Goal: Information Seeking & Learning: Learn about a topic

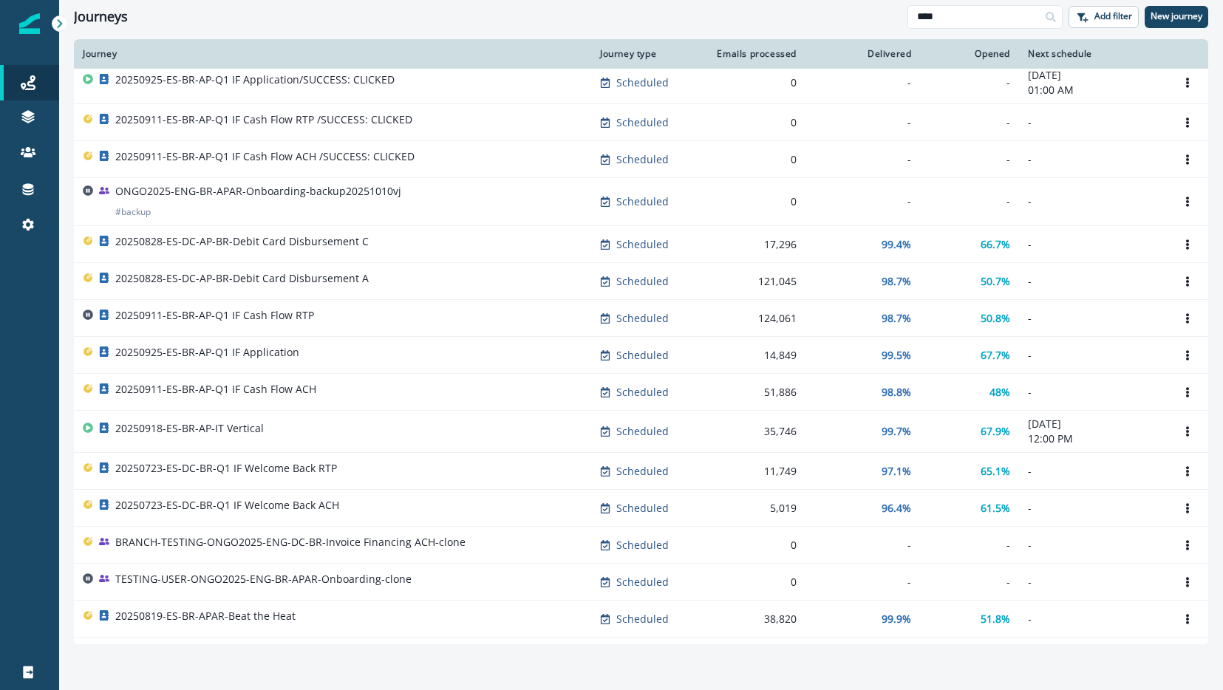
scroll to position [310, 0]
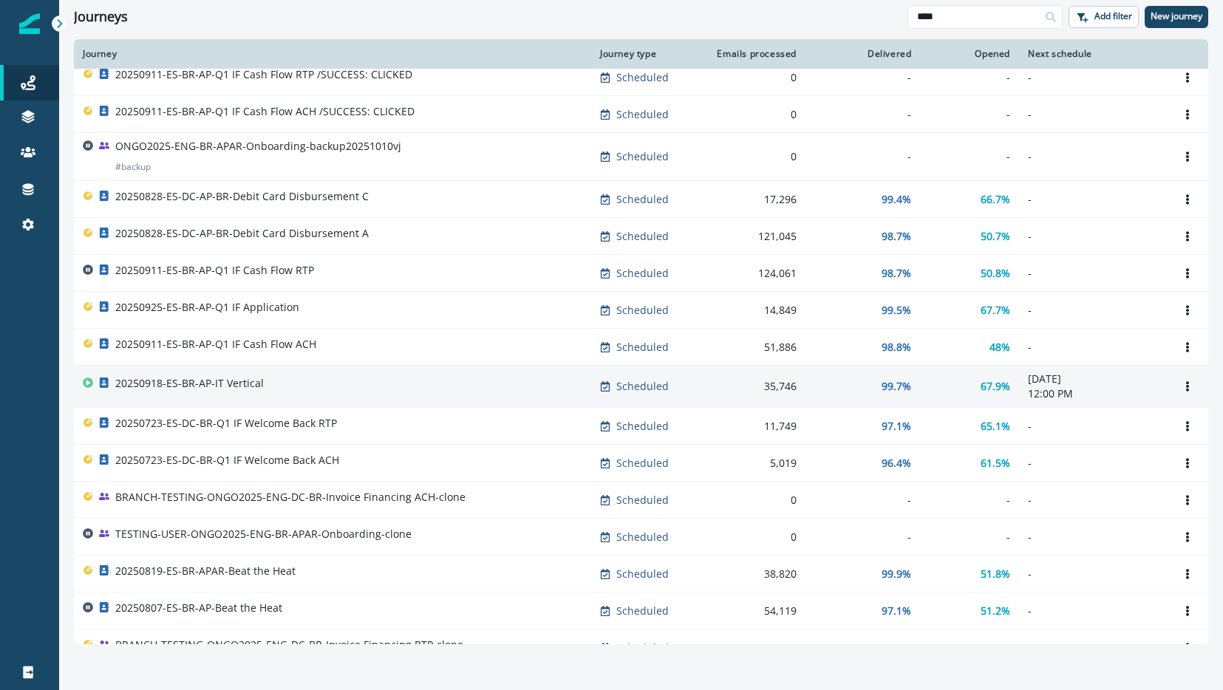
click at [327, 379] on div "20250918-ES-BR-AP-IT Vertical" at bounding box center [333, 386] width 500 height 21
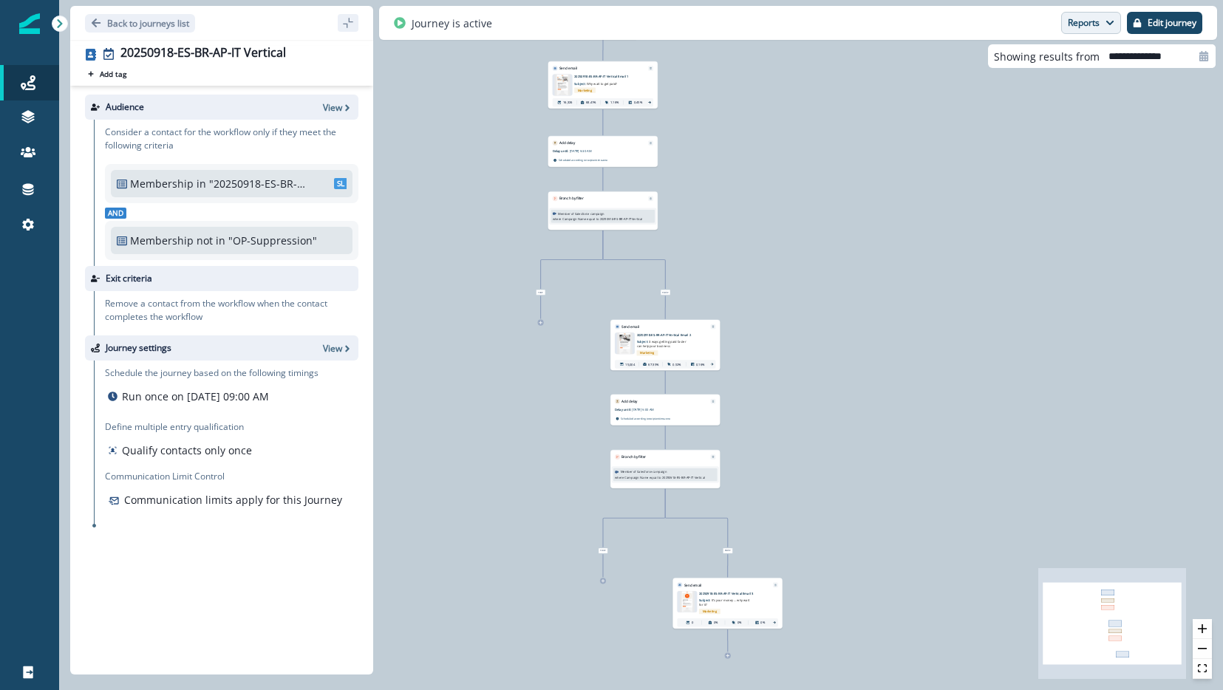
click at [1110, 20] on icon "button" at bounding box center [1110, 22] width 9 height 9
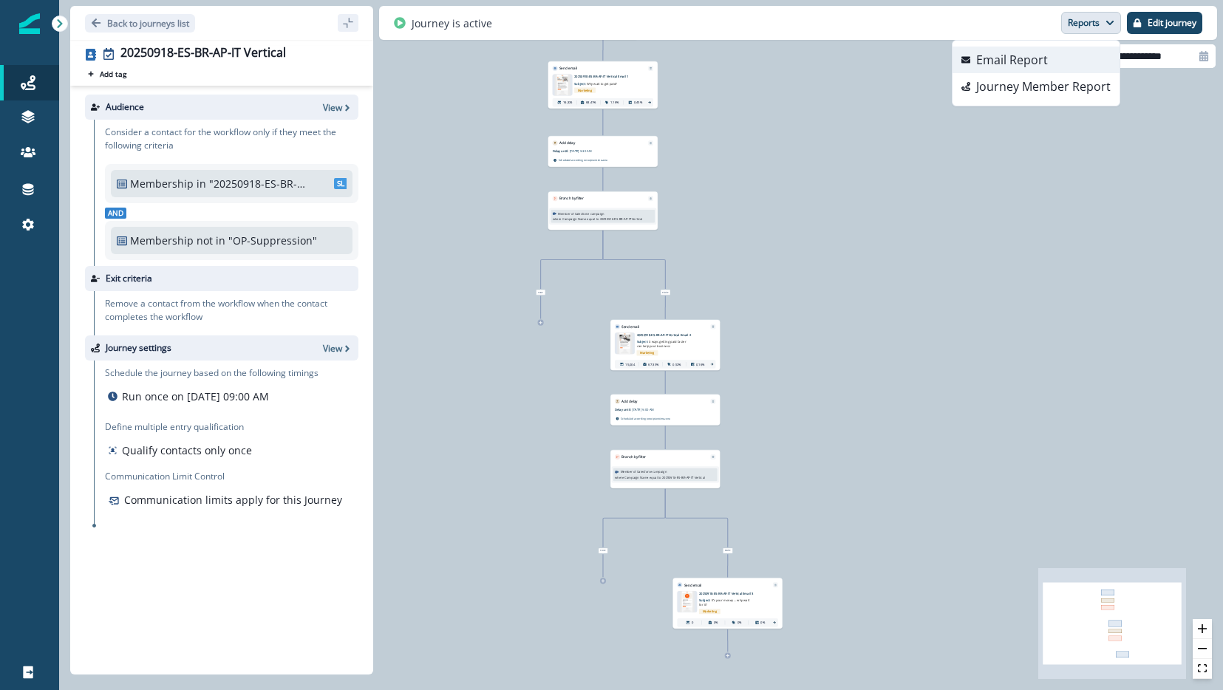
click at [1058, 67] on button "Email Report" at bounding box center [1036, 60] width 167 height 27
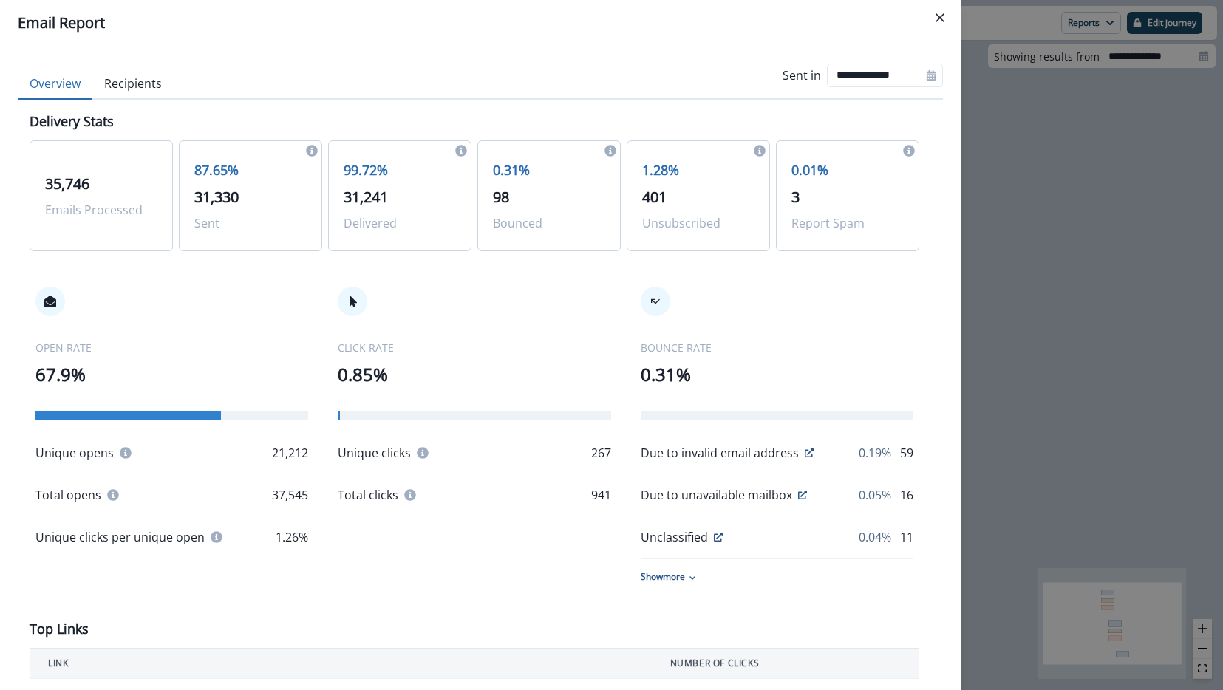
click at [927, 77] on icon at bounding box center [931, 75] width 9 height 10
select select "*"
select select "****"
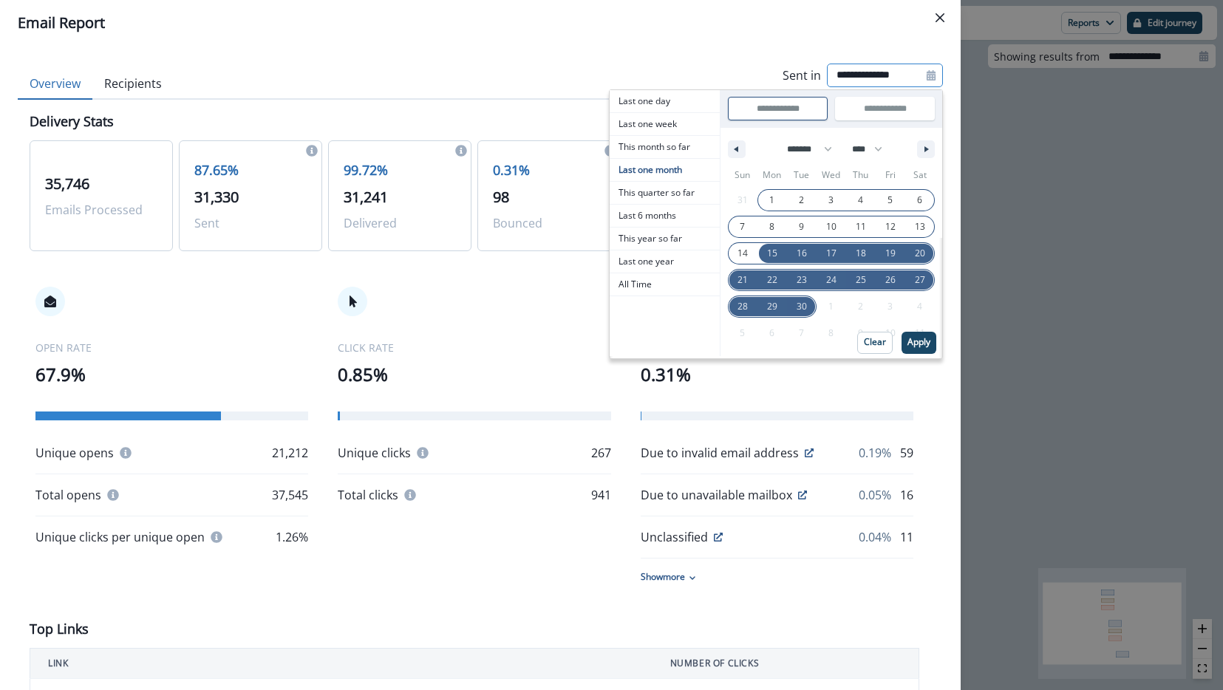
click at [758, 194] on span "1" at bounding box center [773, 200] width 30 height 19
type input "**********"
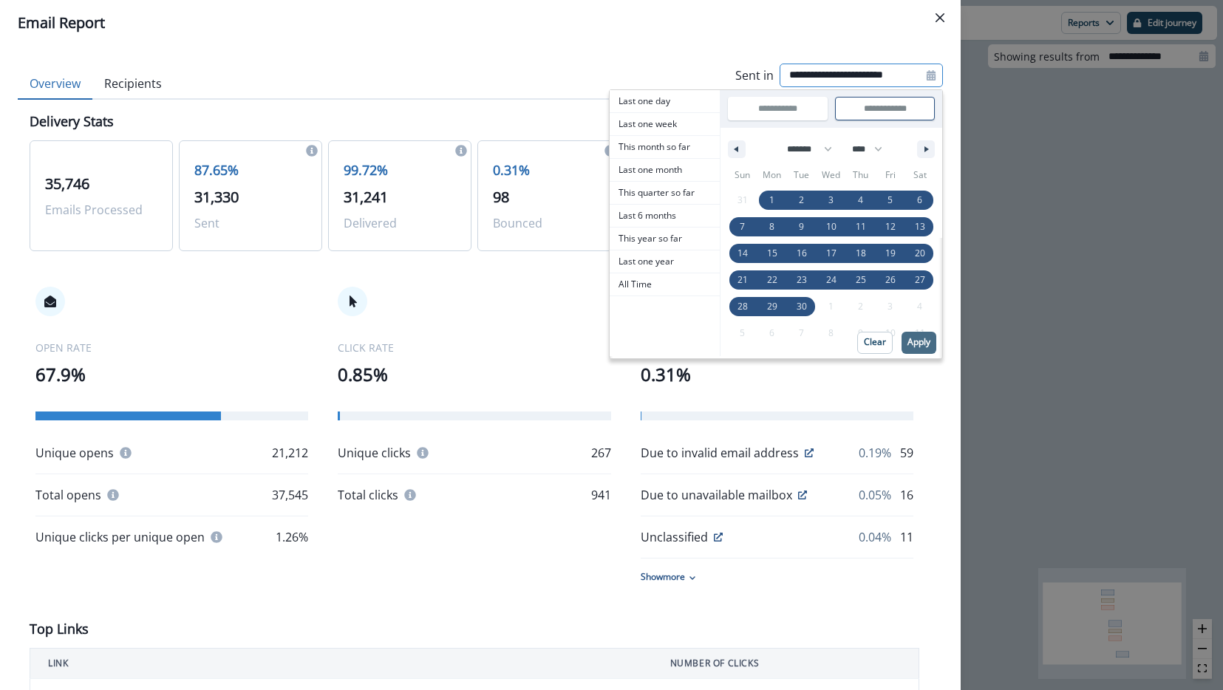
click at [914, 344] on p "Apply" at bounding box center [919, 342] width 23 height 10
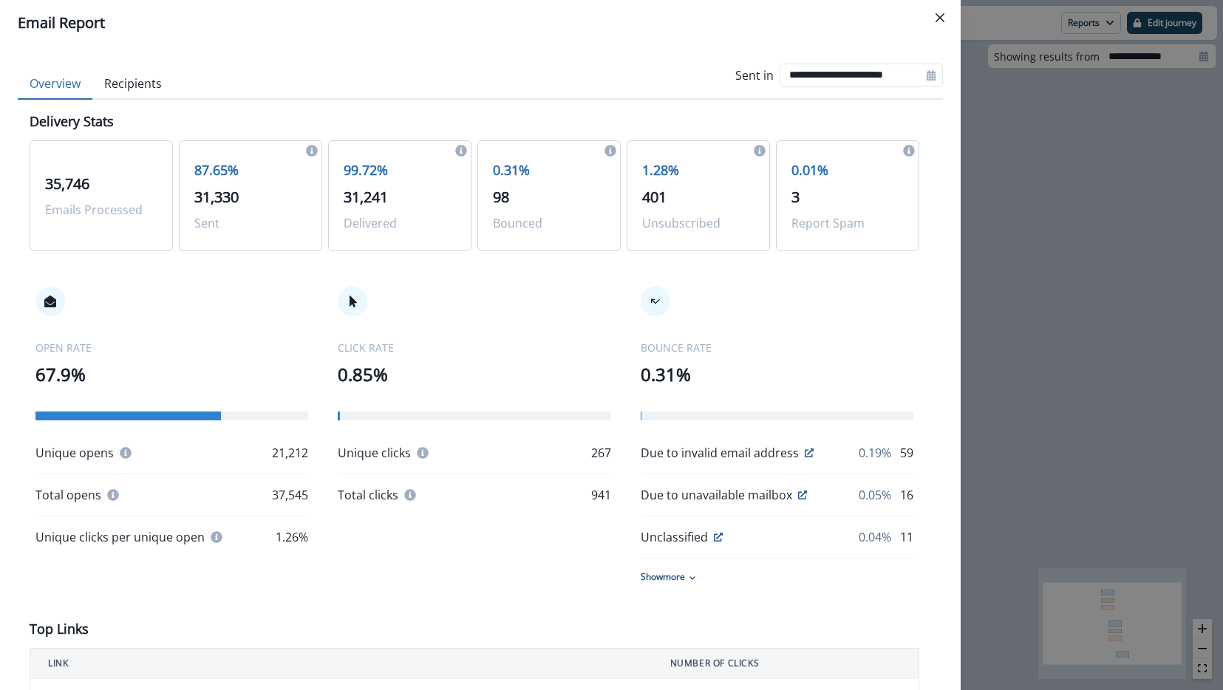
click at [1070, 160] on div "**********" at bounding box center [611, 345] width 1223 height 690
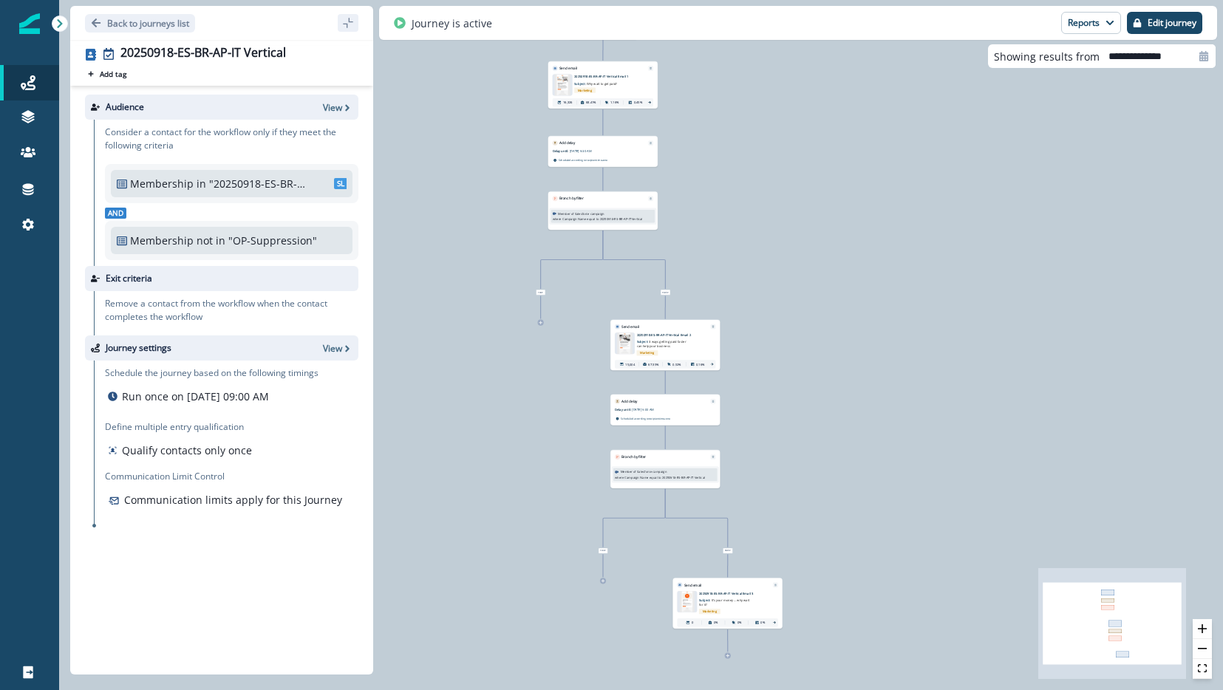
click at [713, 608] on div "Marketing" at bounding box center [734, 612] width 70 height 9
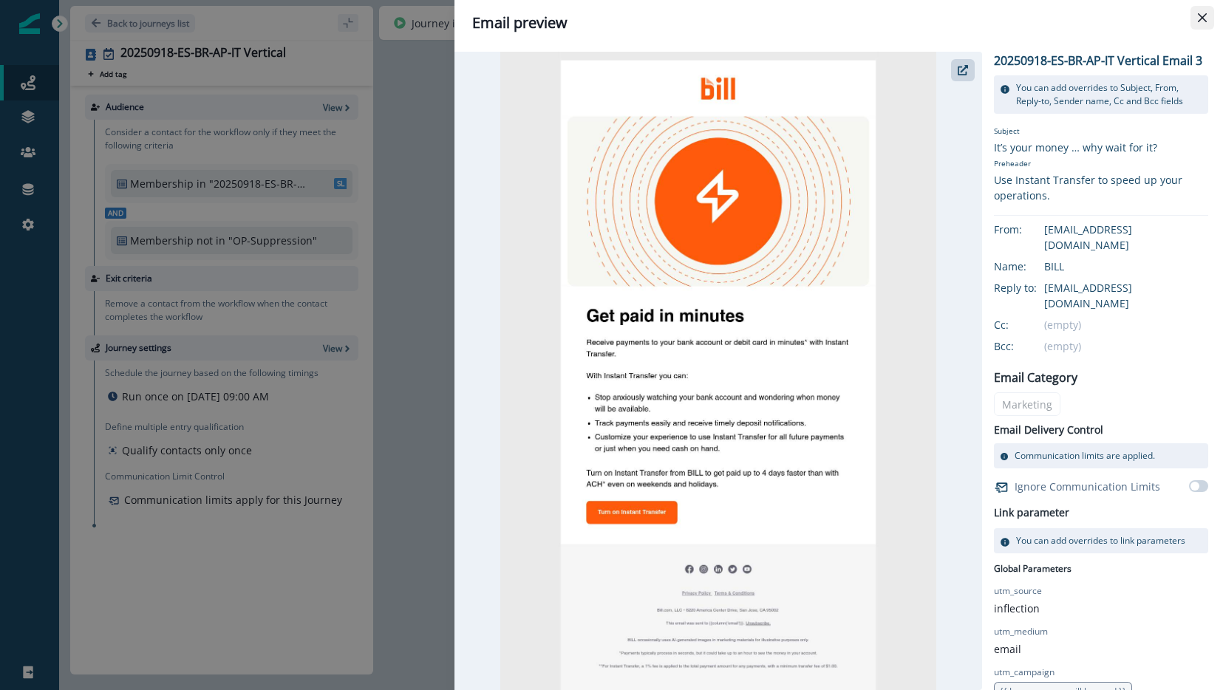
click at [1203, 18] on icon "Close" at bounding box center [1202, 17] width 9 height 9
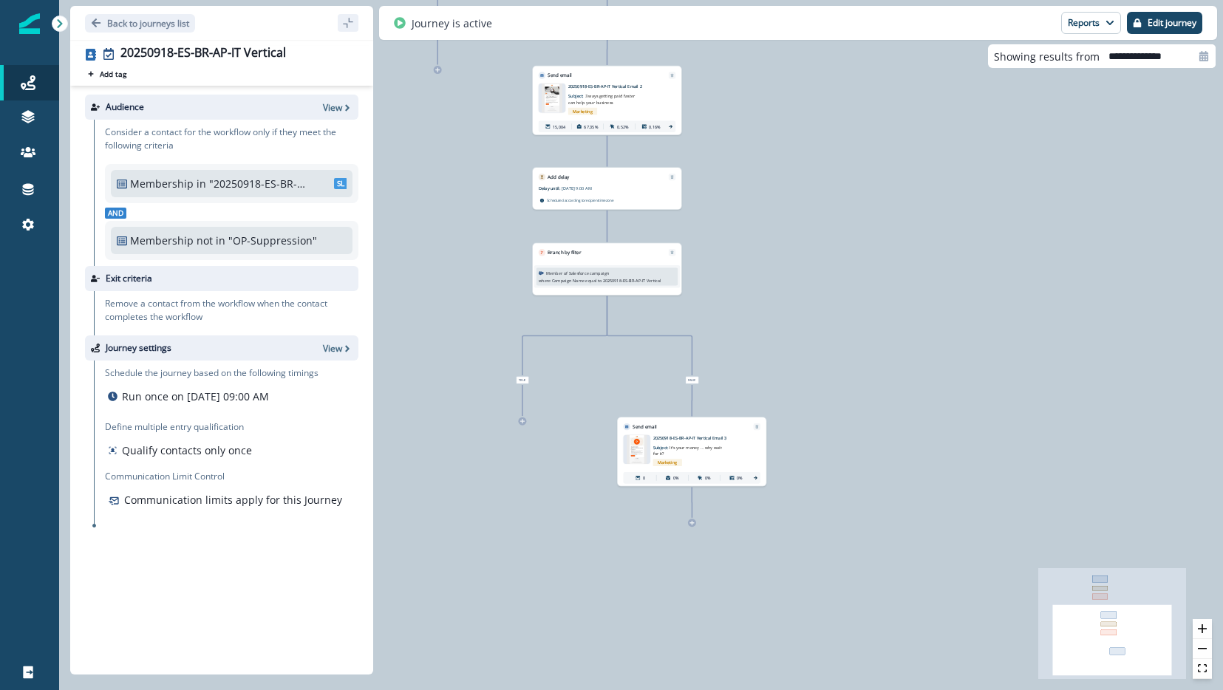
drag, startPoint x: 830, startPoint y: 435, endPoint x: 847, endPoint y: 151, distance: 284.4
click at [847, 149] on div "17,966 contacts have entered the journey Send email Email asset changed, journe…" at bounding box center [641, 345] width 1164 height 690
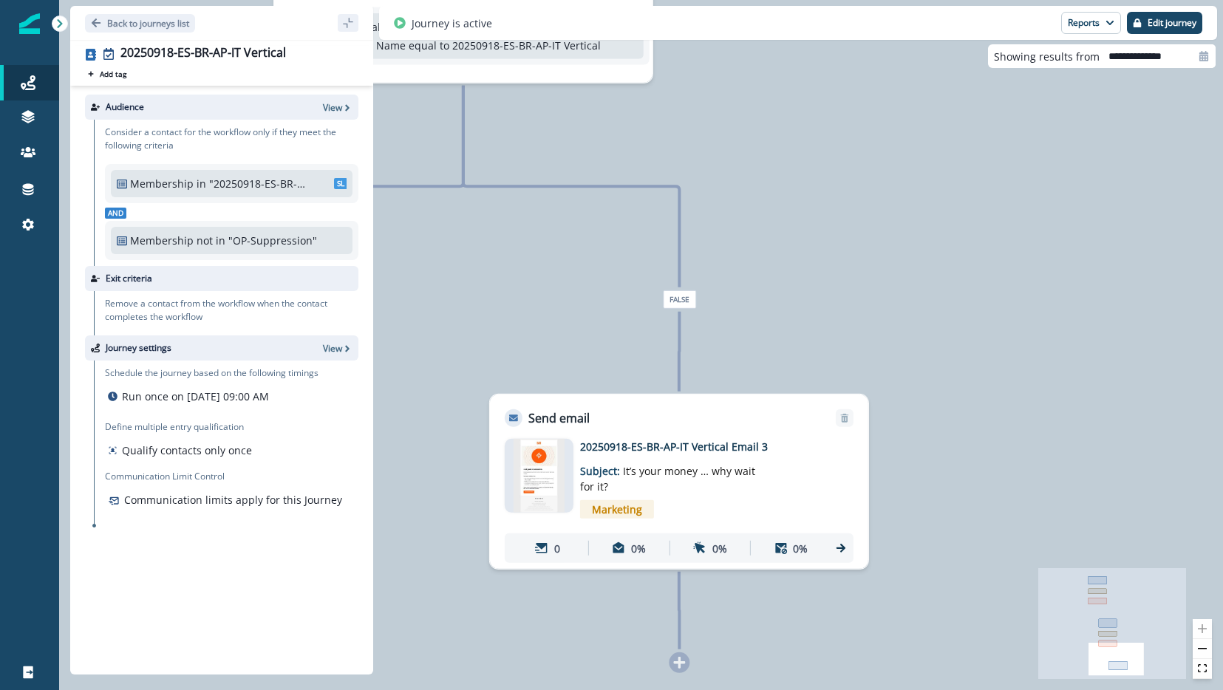
drag, startPoint x: 802, startPoint y: 298, endPoint x: 979, endPoint y: 424, distance: 217.8
click at [821, 309] on div "False" at bounding box center [679, 300] width 284 height 18
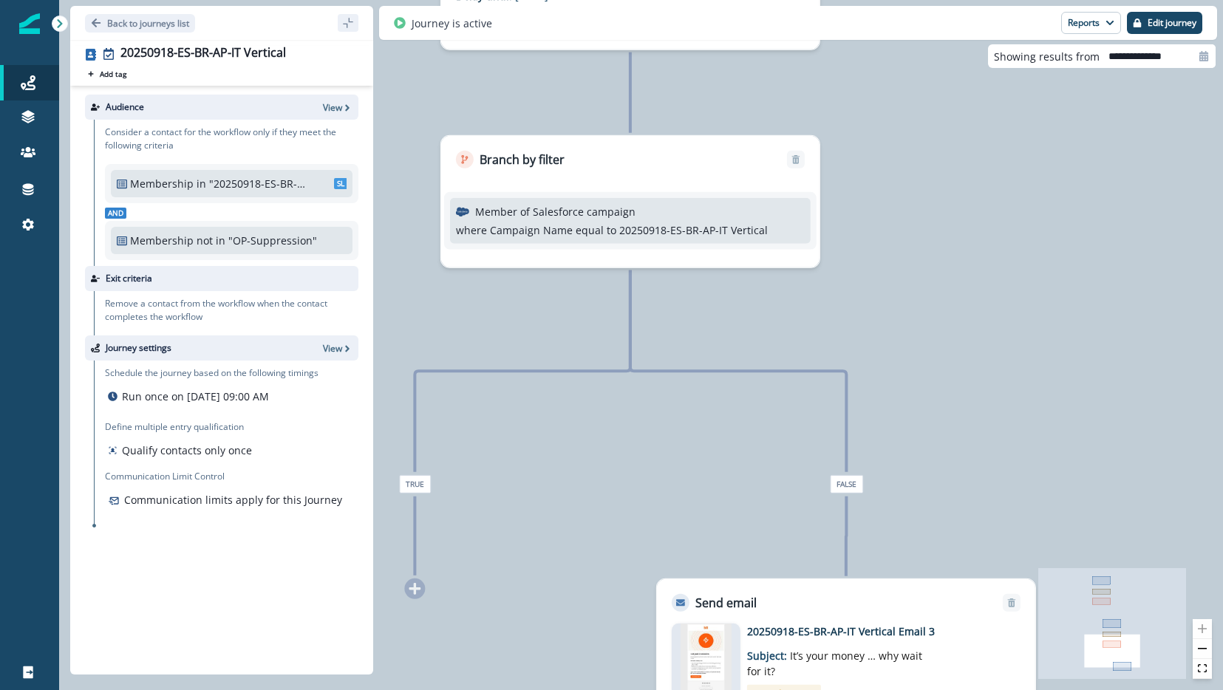
drag, startPoint x: 923, startPoint y: 344, endPoint x: 920, endPoint y: 357, distance: 12.9
click at [920, 357] on div "17,966 contacts have entered the journey Send email Email asset changed, journe…" at bounding box center [641, 345] width 1164 height 690
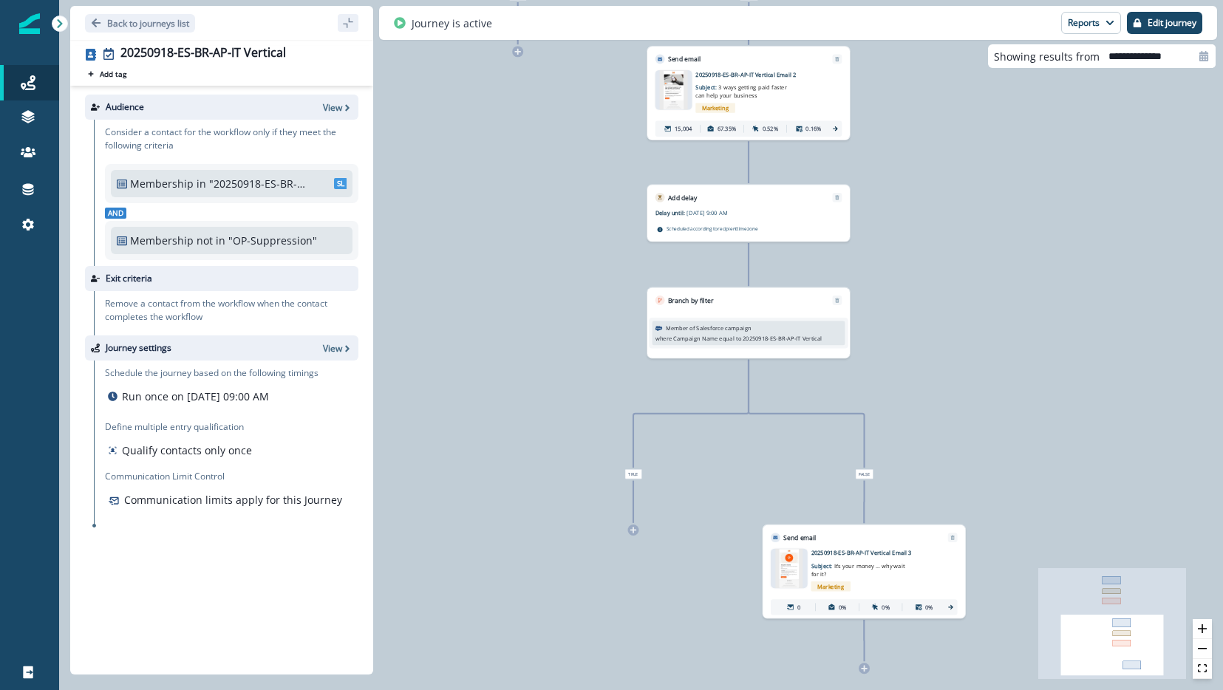
drag, startPoint x: 934, startPoint y: 296, endPoint x: 886, endPoint y: 401, distance: 115.8
click at [886, 401] on div "17,966 contacts have entered the journey Send email Email asset changed, journe…" at bounding box center [641, 345] width 1164 height 690
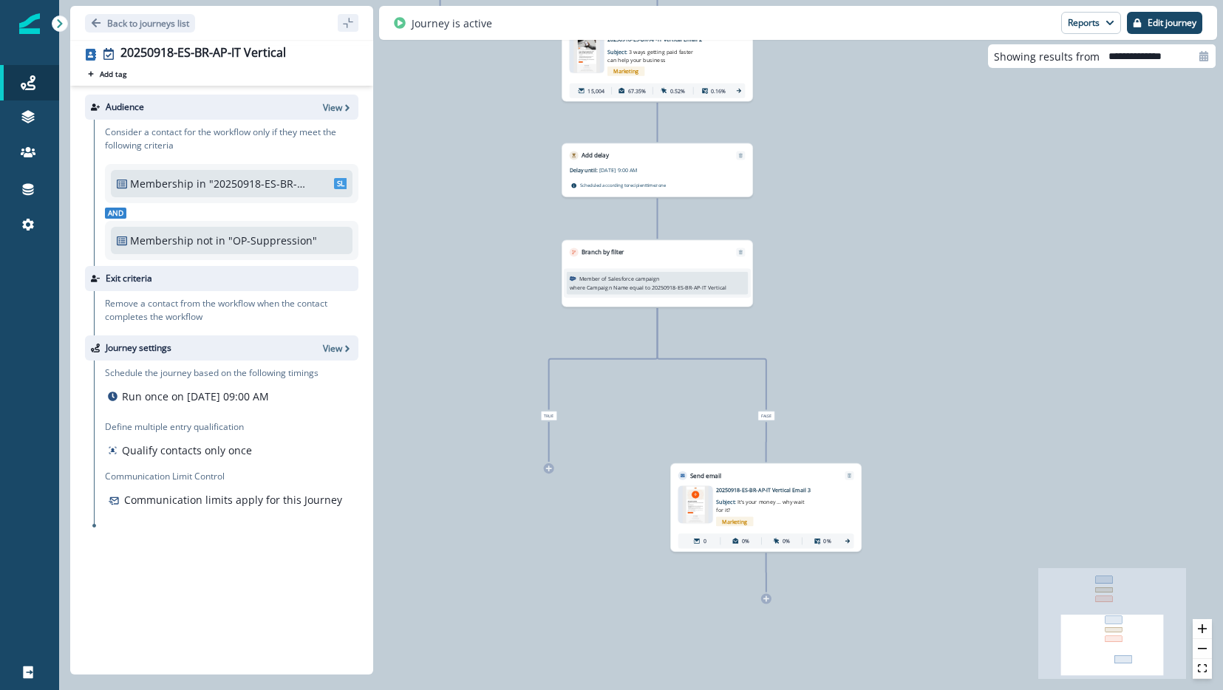
drag, startPoint x: 941, startPoint y: 410, endPoint x: 871, endPoint y: 308, distance: 123.8
click at [871, 308] on div "17,966 contacts have entered the journey Send email Email asset changed, journe…" at bounding box center [641, 345] width 1164 height 690
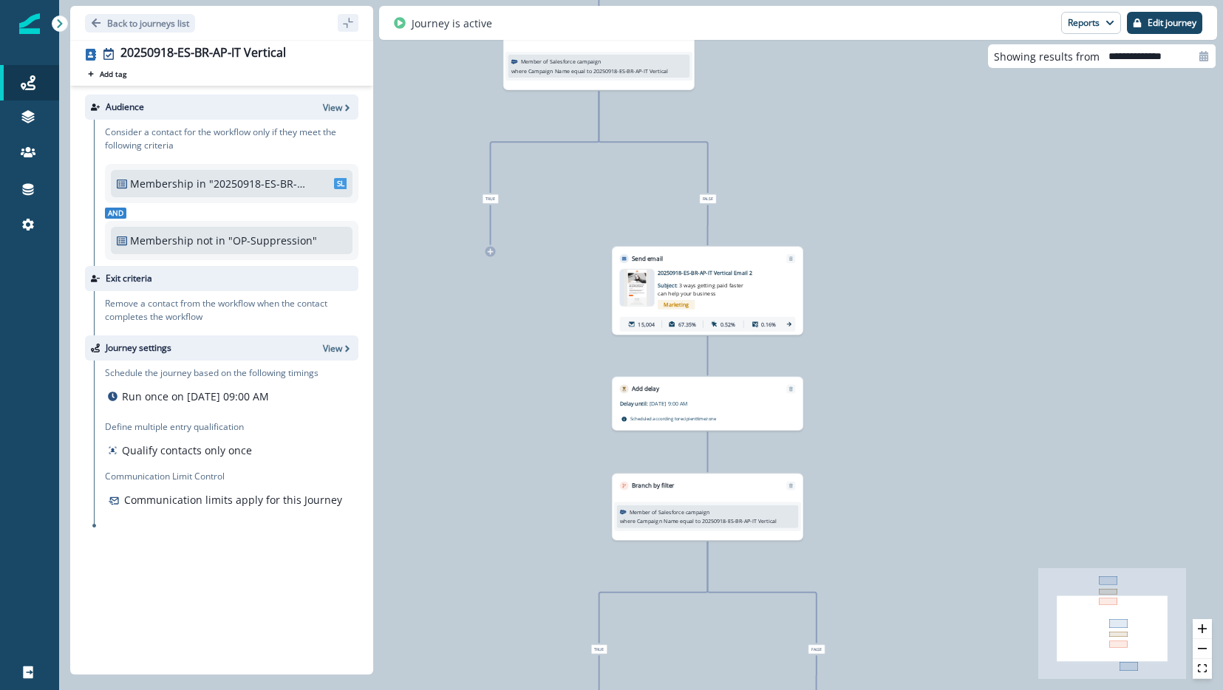
drag, startPoint x: 857, startPoint y: 279, endPoint x: 902, endPoint y: 543, distance: 267.6
click at [902, 543] on div "17,966 contacts have entered the journey Send email Email asset changed, journe…" at bounding box center [641, 345] width 1164 height 690
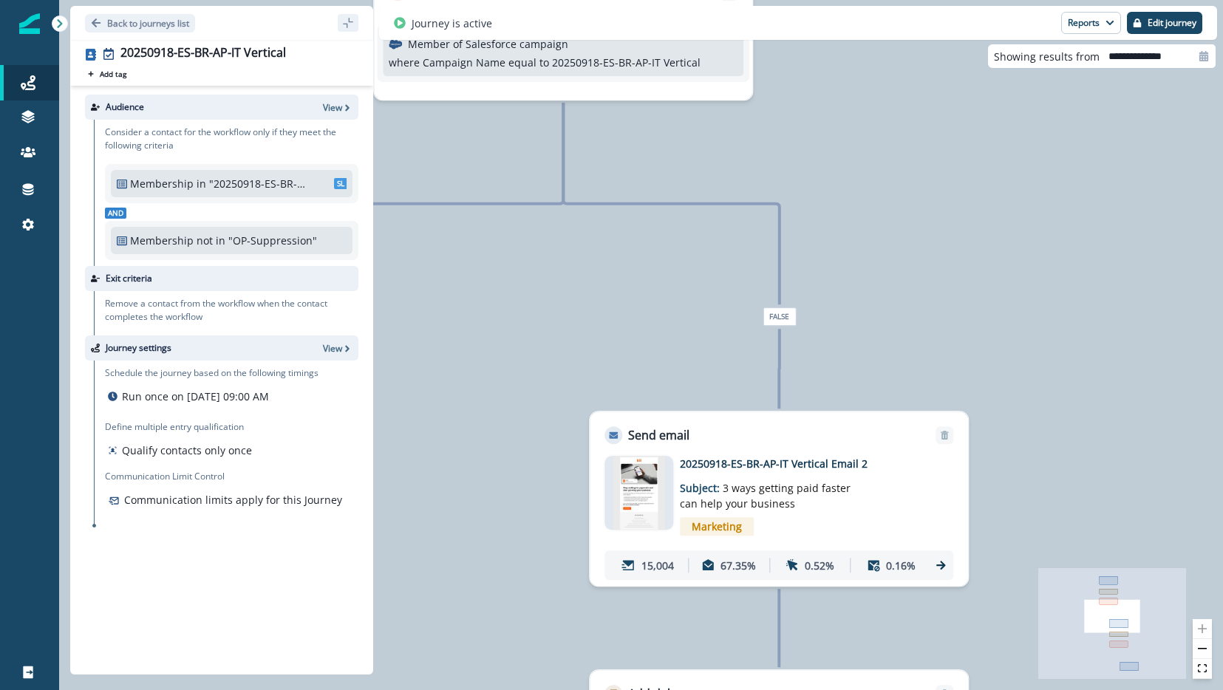
drag, startPoint x: 699, startPoint y: 432, endPoint x: 730, endPoint y: 618, distance: 188.9
click at [730, 618] on div "17,966 contacts have entered the journey Send email Email asset changed, journe…" at bounding box center [641, 345] width 1164 height 690
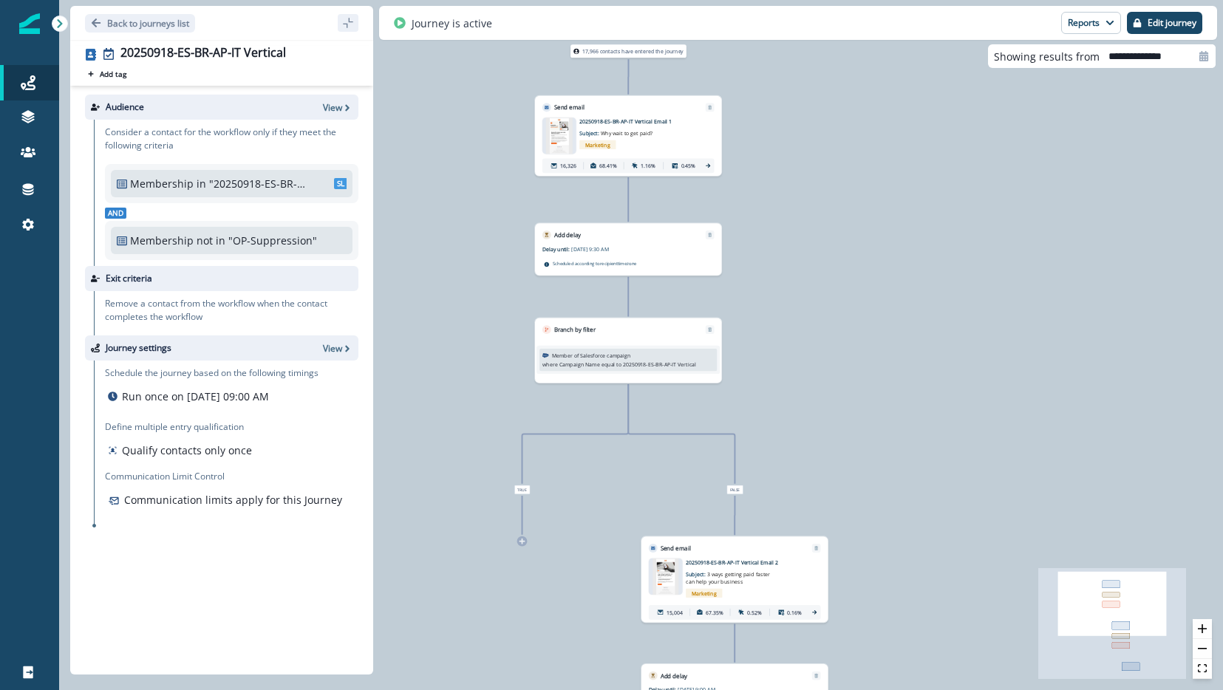
drag, startPoint x: 887, startPoint y: 225, endPoint x: 789, endPoint y: 421, distance: 218.5
click at [789, 421] on div "17,966 contacts have entered the journey Send email Email asset changed, journe…" at bounding box center [641, 345] width 1164 height 690
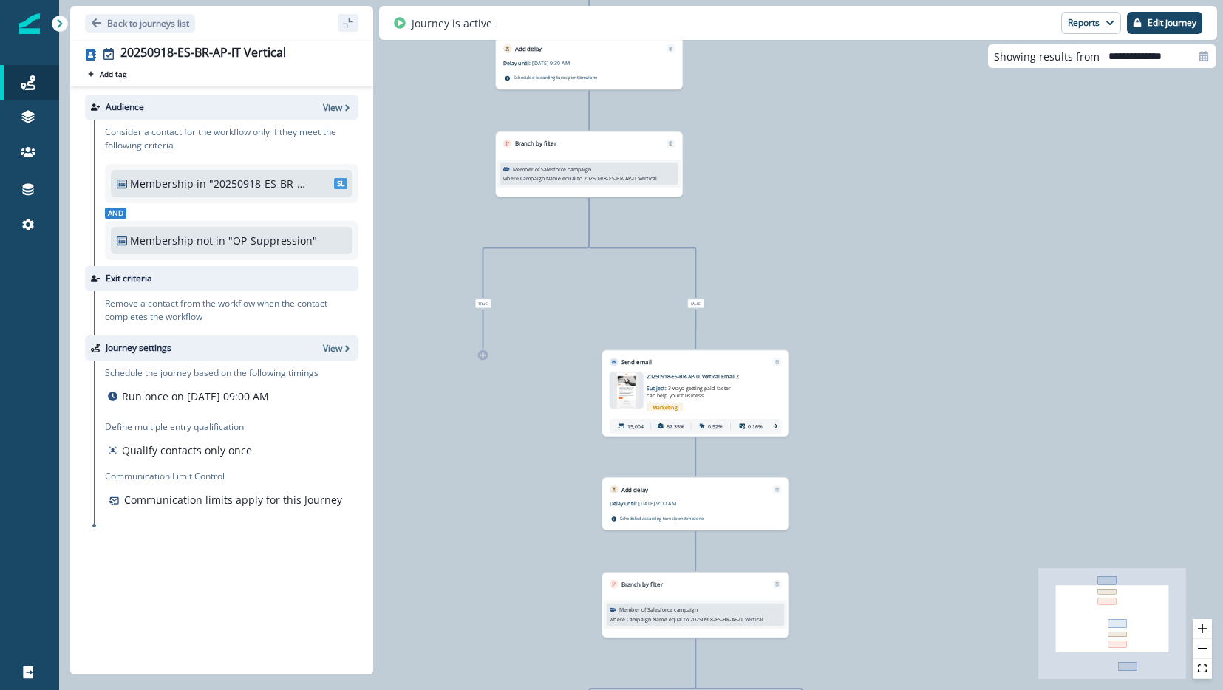
drag, startPoint x: 883, startPoint y: 471, endPoint x: 874, endPoint y: 418, distance: 54.0
click at [874, 418] on div "17,966 contacts have entered the journey Send email Email asset changed, journe…" at bounding box center [641, 345] width 1164 height 690
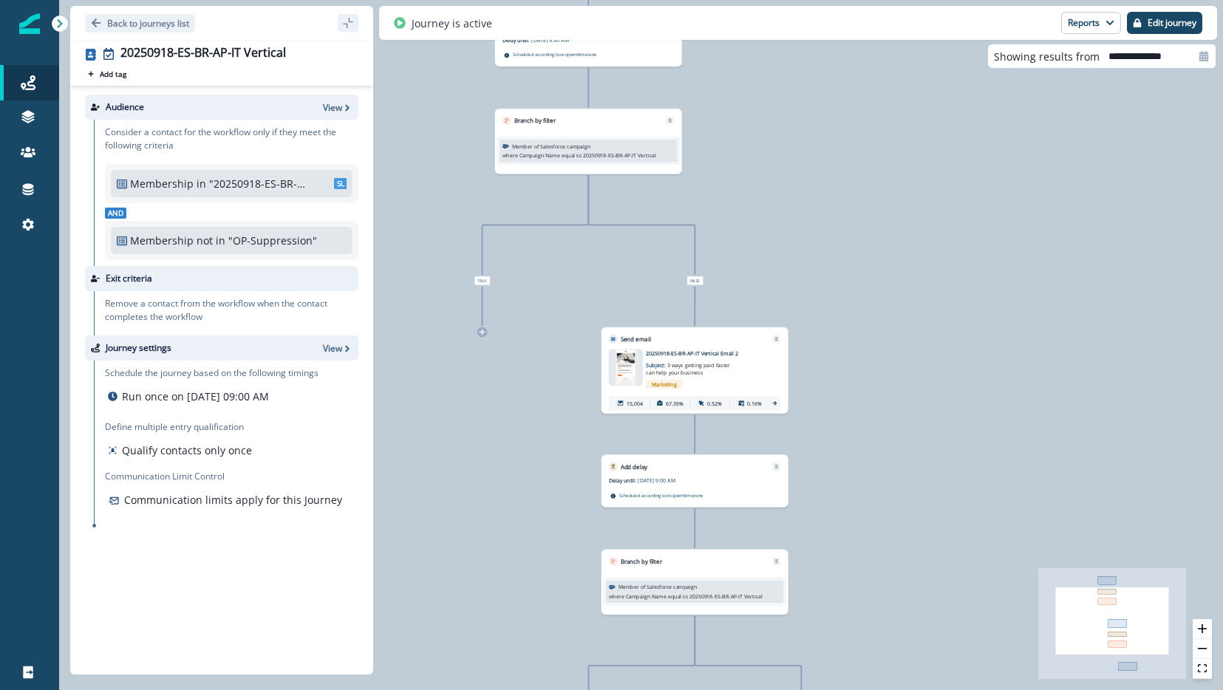
drag, startPoint x: 892, startPoint y: 570, endPoint x: 891, endPoint y: 547, distance: 22.9
click at [891, 547] on div "17,966 contacts have entered the journey Send email Email asset changed, journe…" at bounding box center [641, 345] width 1164 height 690
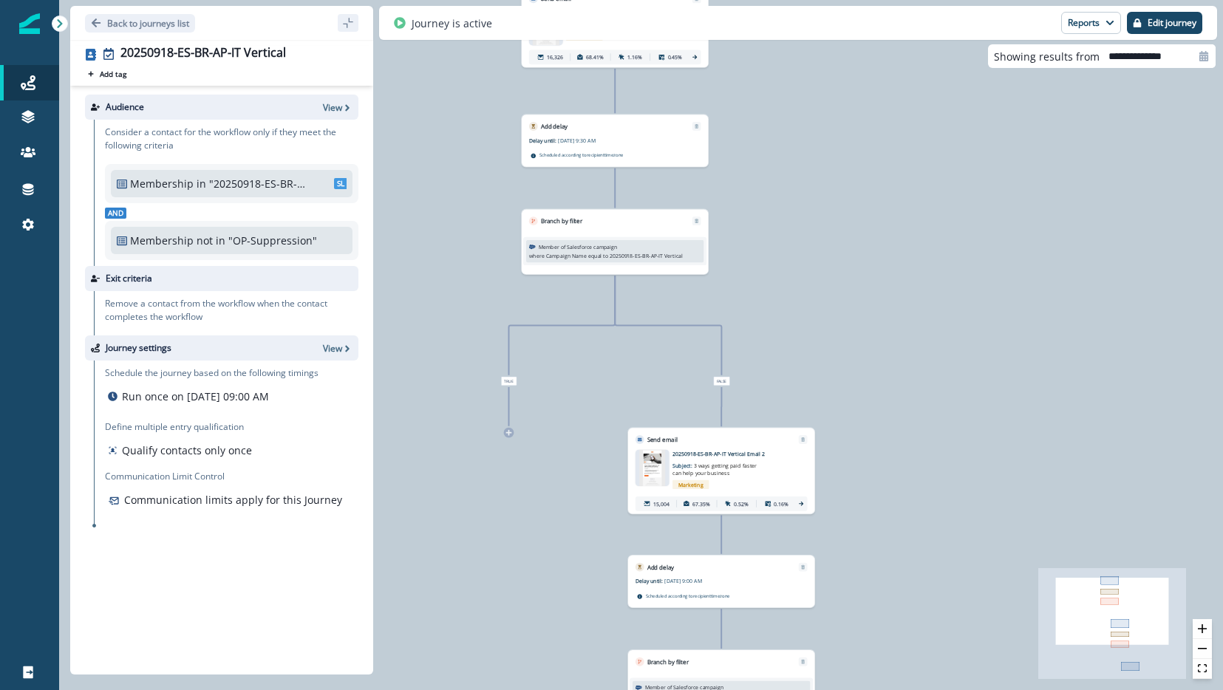
drag, startPoint x: 780, startPoint y: 167, endPoint x: 806, endPoint y: 265, distance: 100.9
click at [806, 265] on div "17,966 contacts have entered the journey Send email Email asset changed, journe…" at bounding box center [641, 345] width 1164 height 690
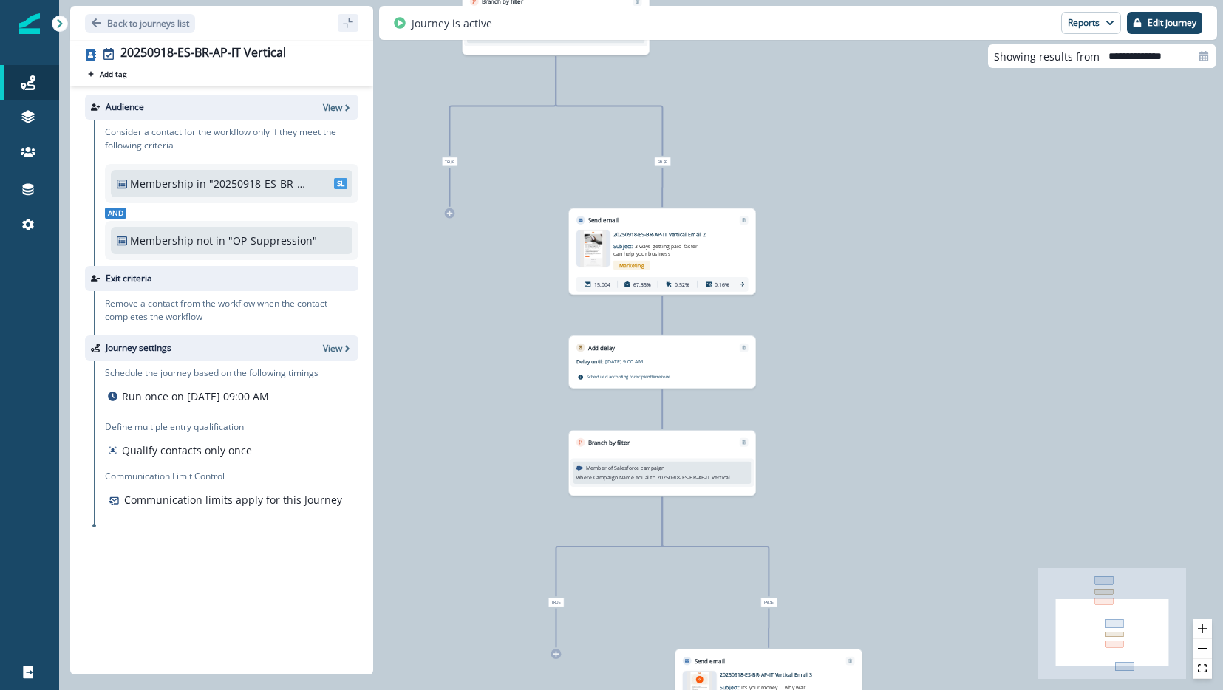
drag, startPoint x: 909, startPoint y: 472, endPoint x: 857, endPoint y: 320, distance: 161.1
click at [857, 320] on div "17,966 contacts have entered the journey Send email Email asset changed, journe…" at bounding box center [641, 345] width 1164 height 690
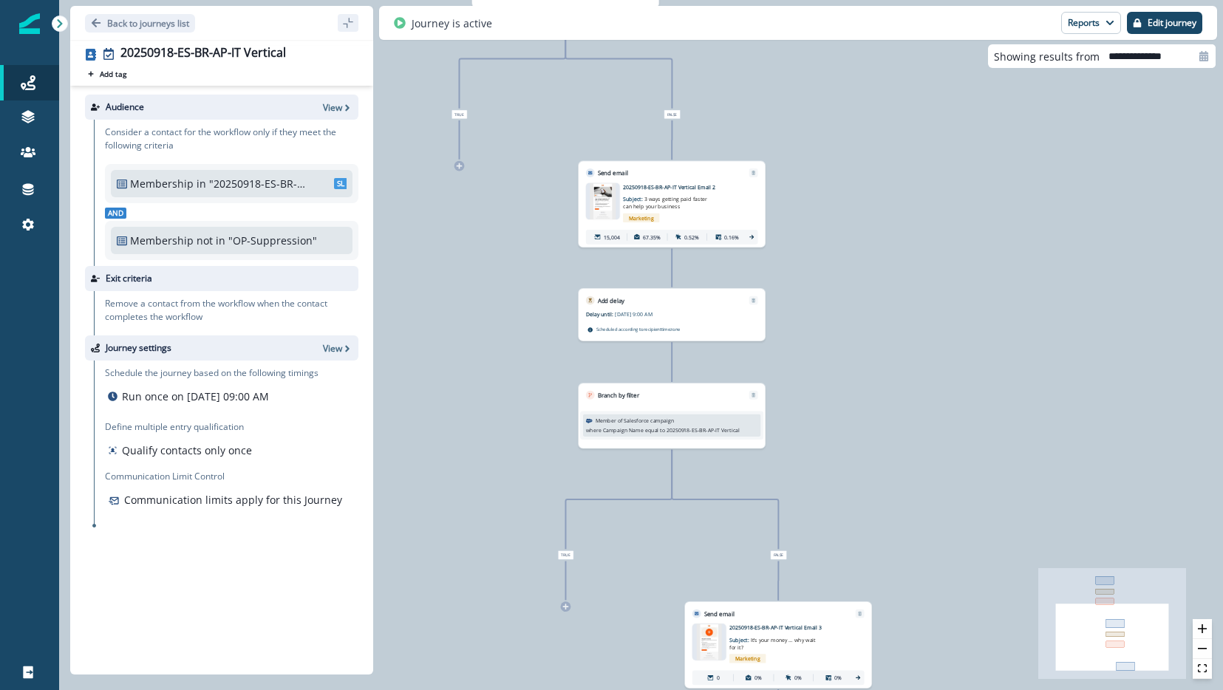
click at [901, 432] on div "17,966 contacts have entered the journey Send email Email asset changed, journe…" at bounding box center [641, 345] width 1164 height 690
click at [104, 25] on button "Back to journeys list" at bounding box center [140, 23] width 110 height 18
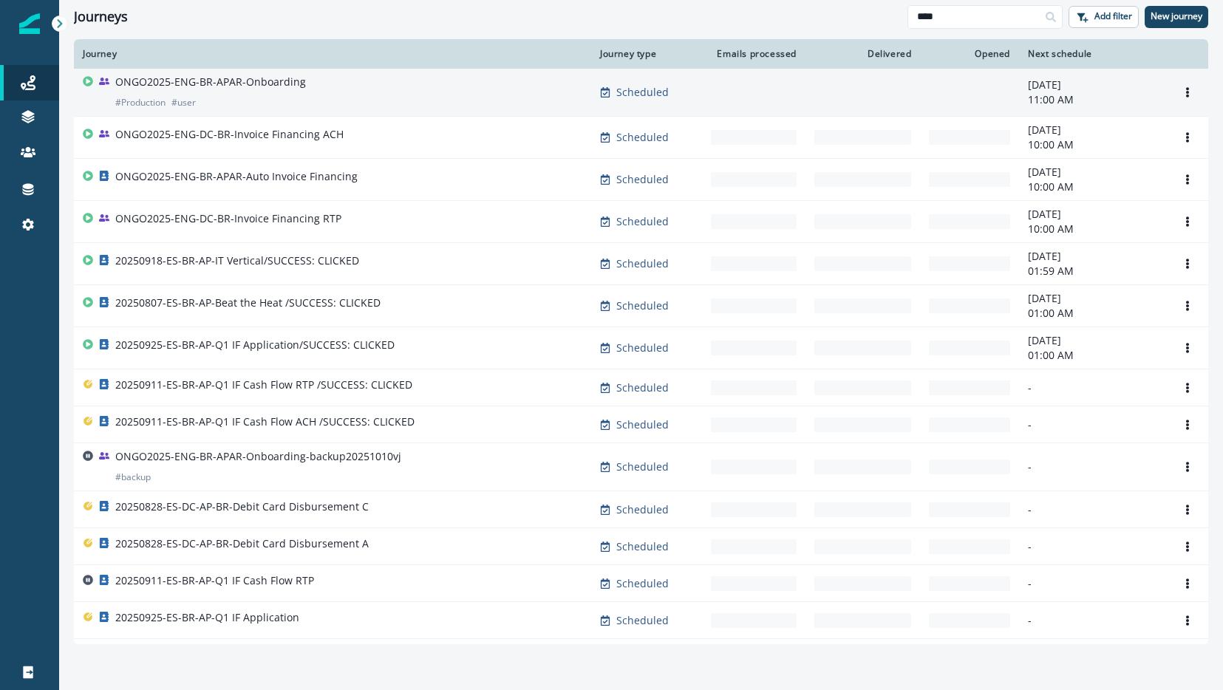
click at [223, 101] on div "ONGO2025-ENG-BR-APAR-Onboarding # Production # user" at bounding box center [210, 92] width 191 height 35
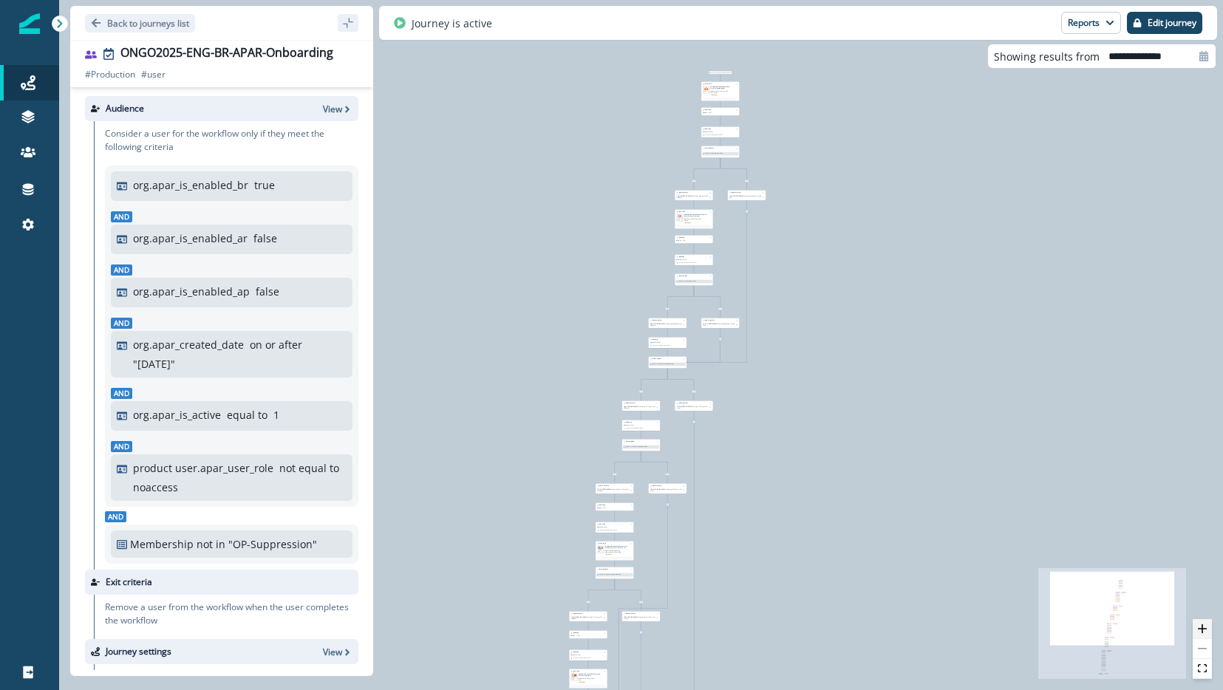
click at [1212, 636] on button "zoom in" at bounding box center [1202, 629] width 19 height 20
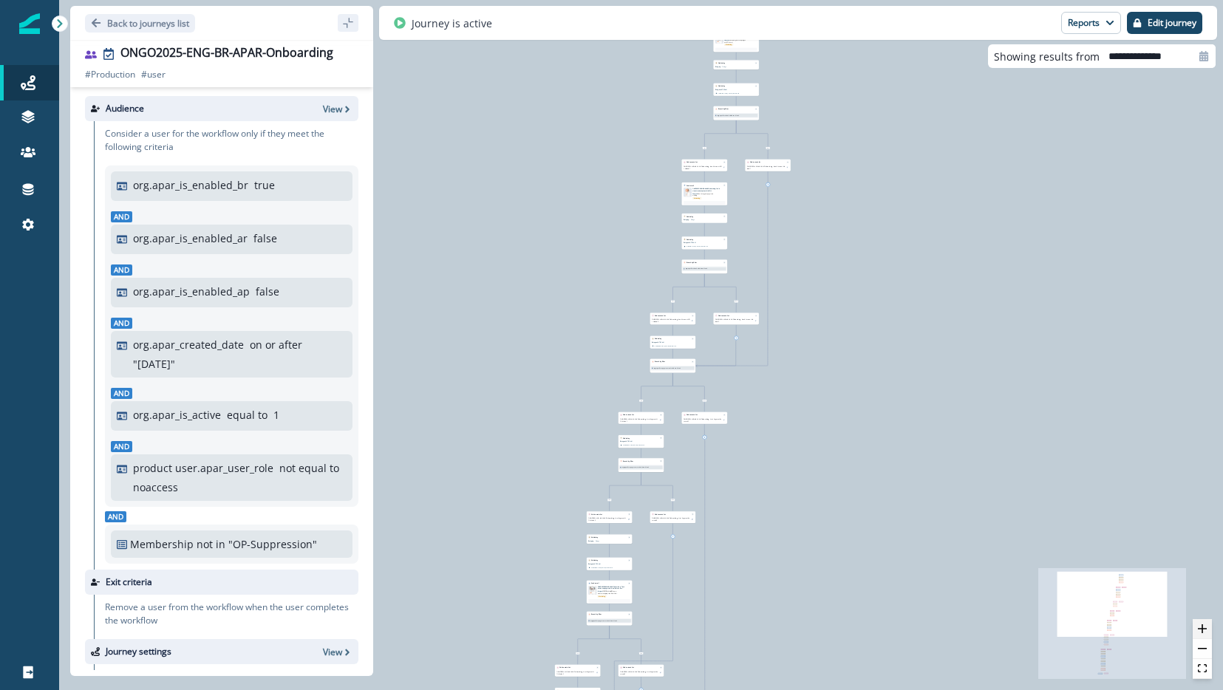
click at [1209, 633] on button "zoom in" at bounding box center [1202, 629] width 19 height 20
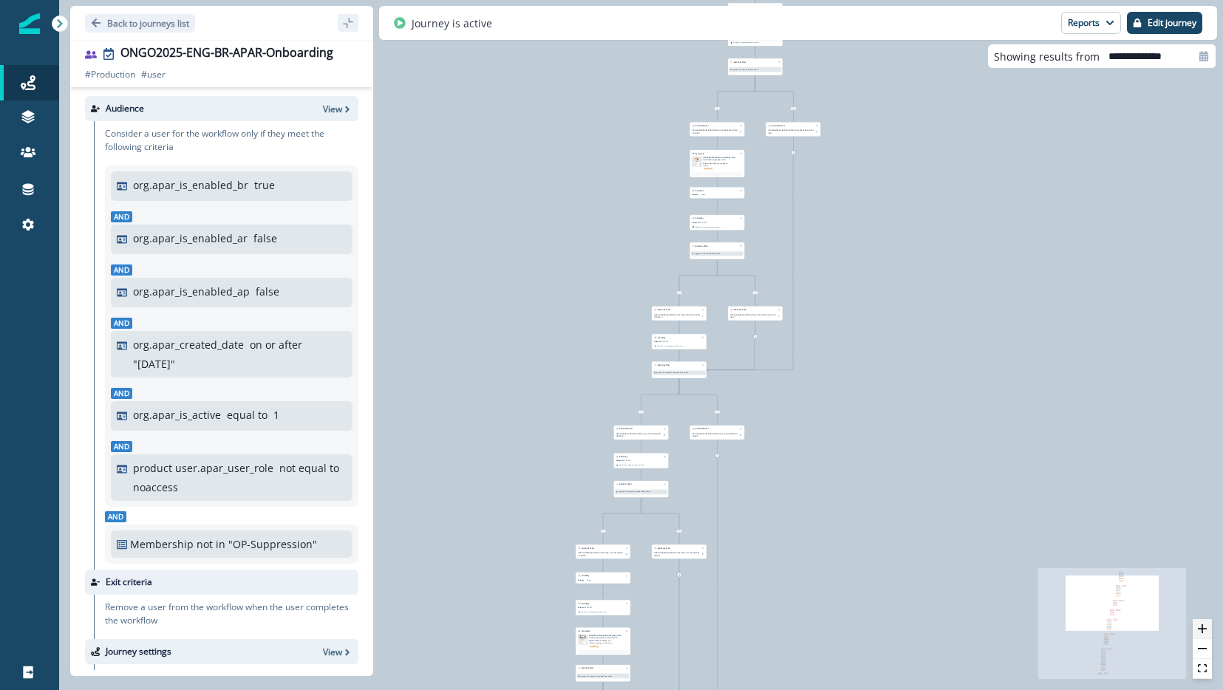
click at [1209, 633] on button "zoom in" at bounding box center [1202, 629] width 19 height 20
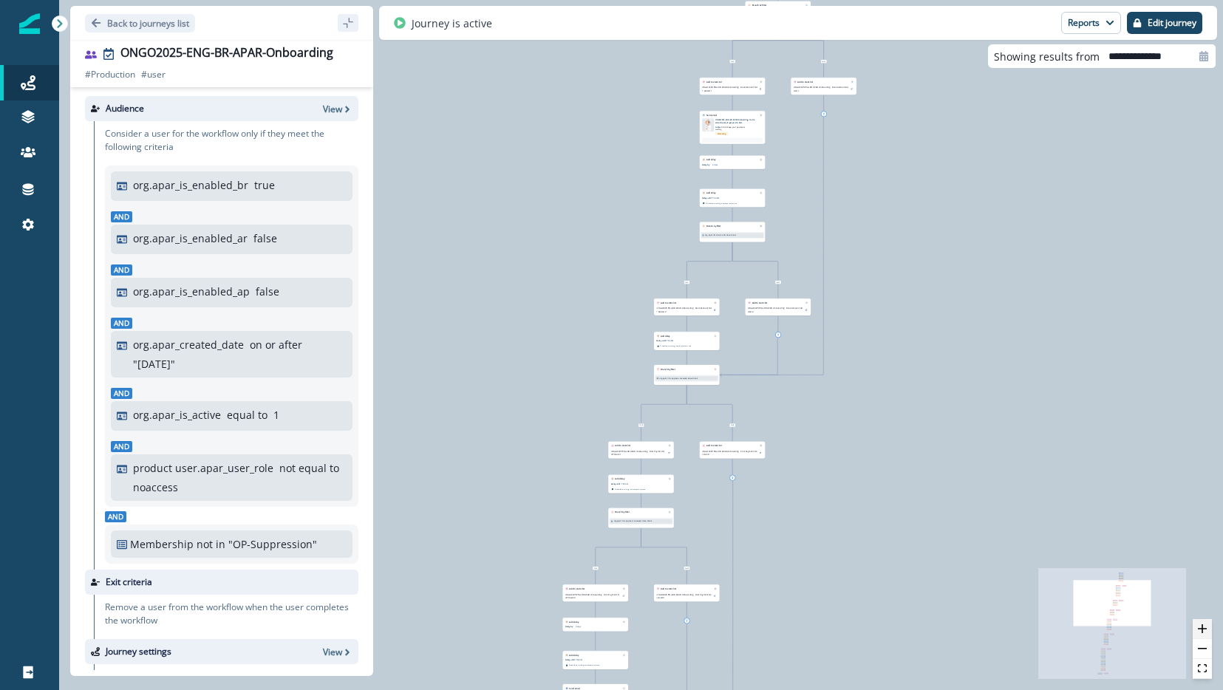
click at [1209, 633] on button "zoom in" at bounding box center [1202, 629] width 19 height 20
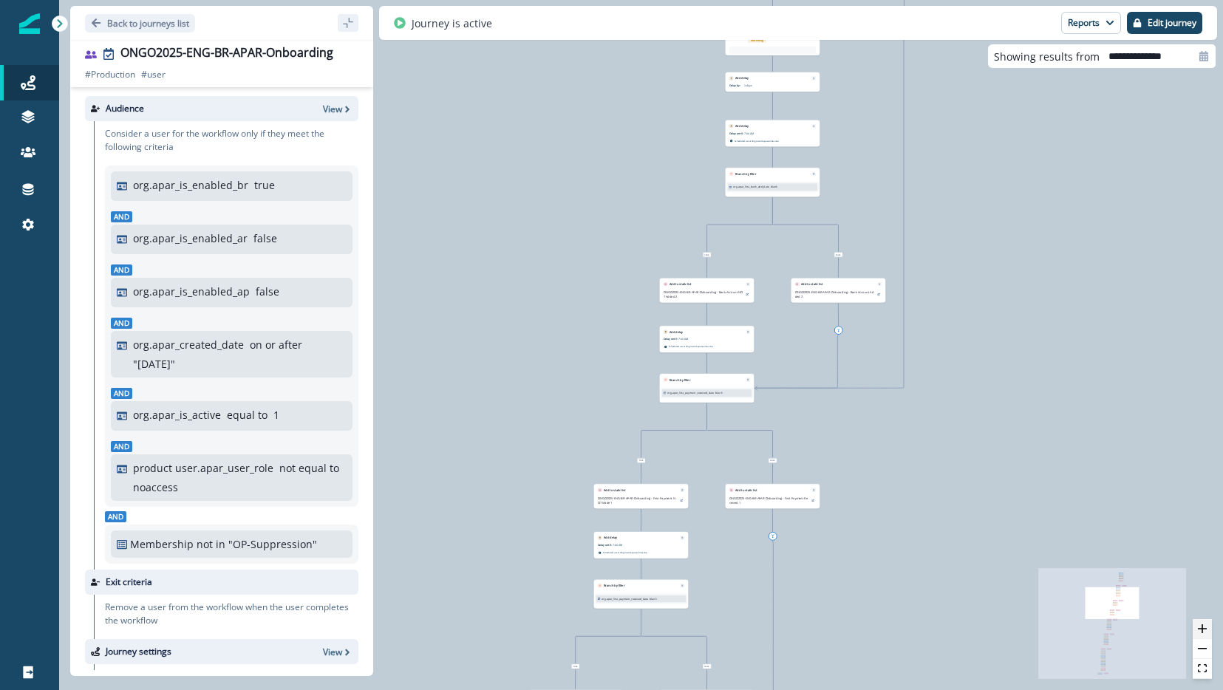
click at [1209, 633] on button "zoom in" at bounding box center [1202, 629] width 19 height 20
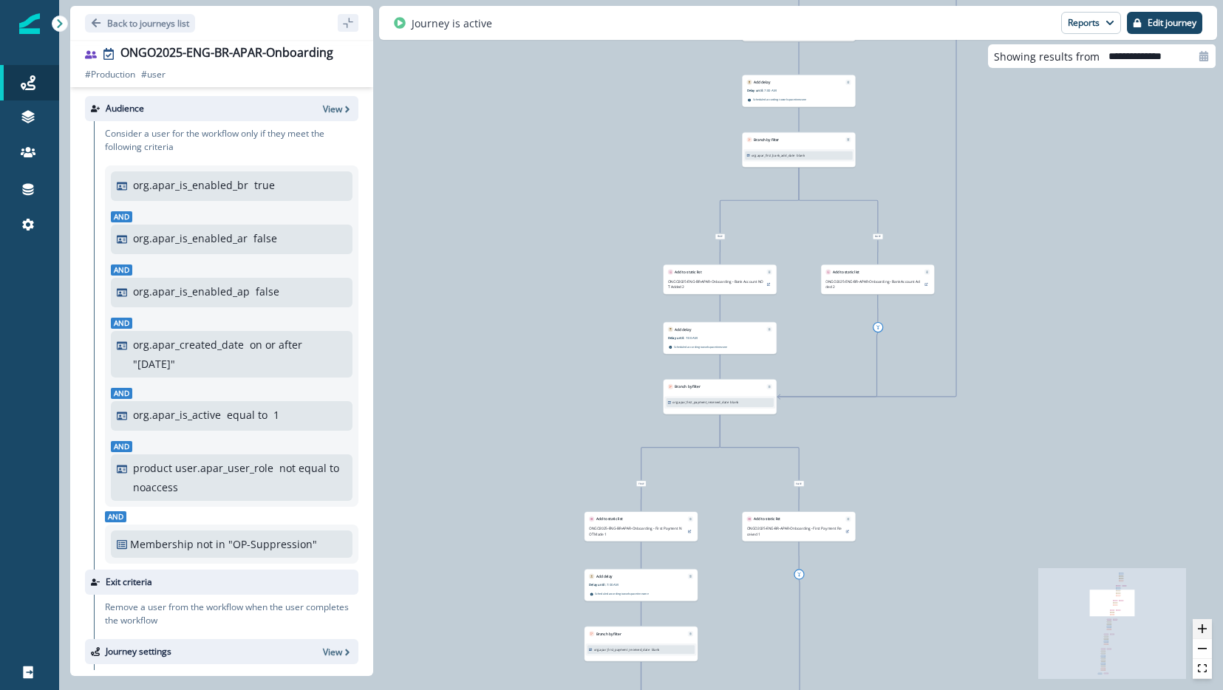
click at [1209, 633] on button "zoom in" at bounding box center [1202, 629] width 19 height 20
click at [1207, 631] on button "zoom in" at bounding box center [1202, 629] width 19 height 20
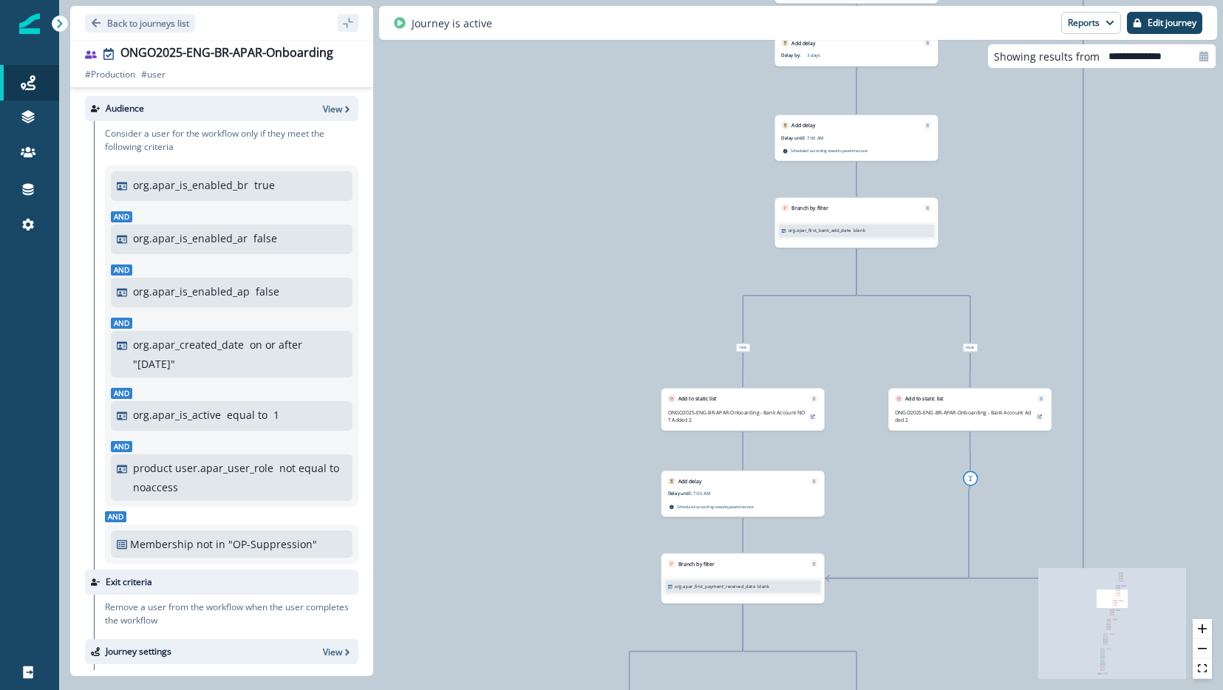
drag, startPoint x: 1087, startPoint y: 193, endPoint x: 1057, endPoint y: 415, distance: 223.8
click at [1057, 415] on div "113,130 users have entered the journey Send email Email asset changed, journey …" at bounding box center [641, 345] width 1164 height 690
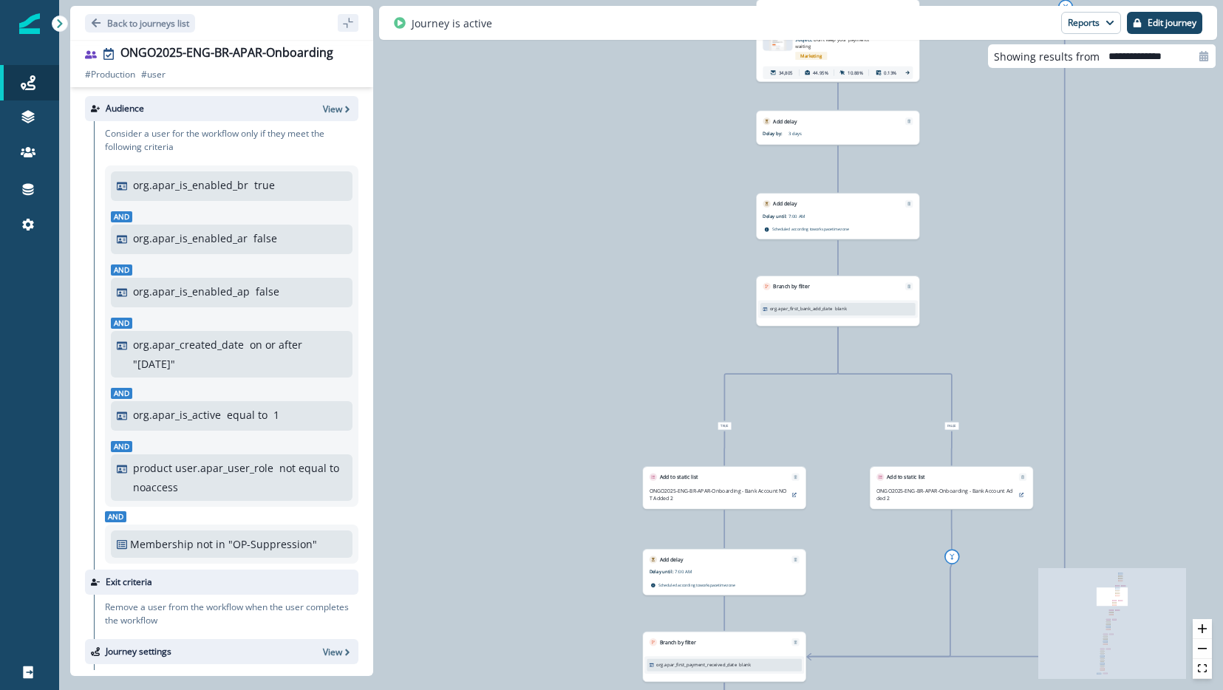
drag, startPoint x: 1074, startPoint y: 211, endPoint x: 1076, endPoint y: 471, distance: 259.5
click at [1076, 471] on div "113,130 users have entered the journey Send email Email asset changed, journey …" at bounding box center [641, 345] width 1164 height 690
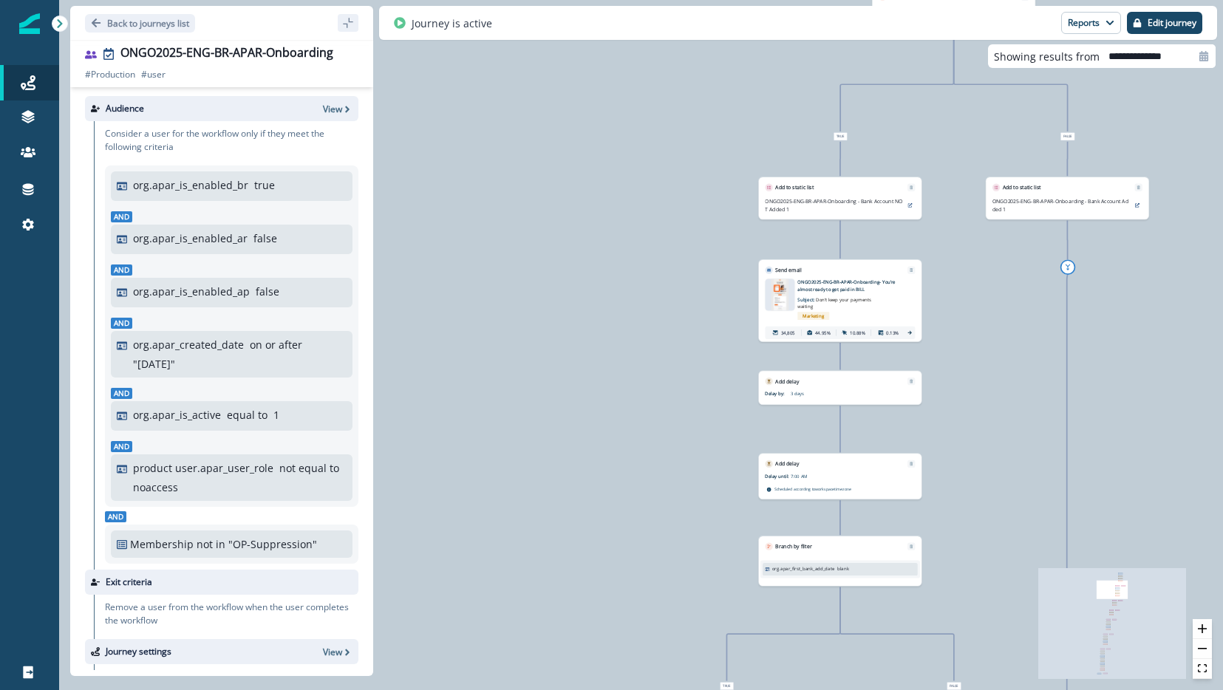
drag, startPoint x: 1110, startPoint y: 285, endPoint x: 1062, endPoint y: 499, distance: 219.0
click at [1062, 499] on div "113,130 users have entered the journey Send email Email asset changed, journey …" at bounding box center [641, 345] width 1164 height 690
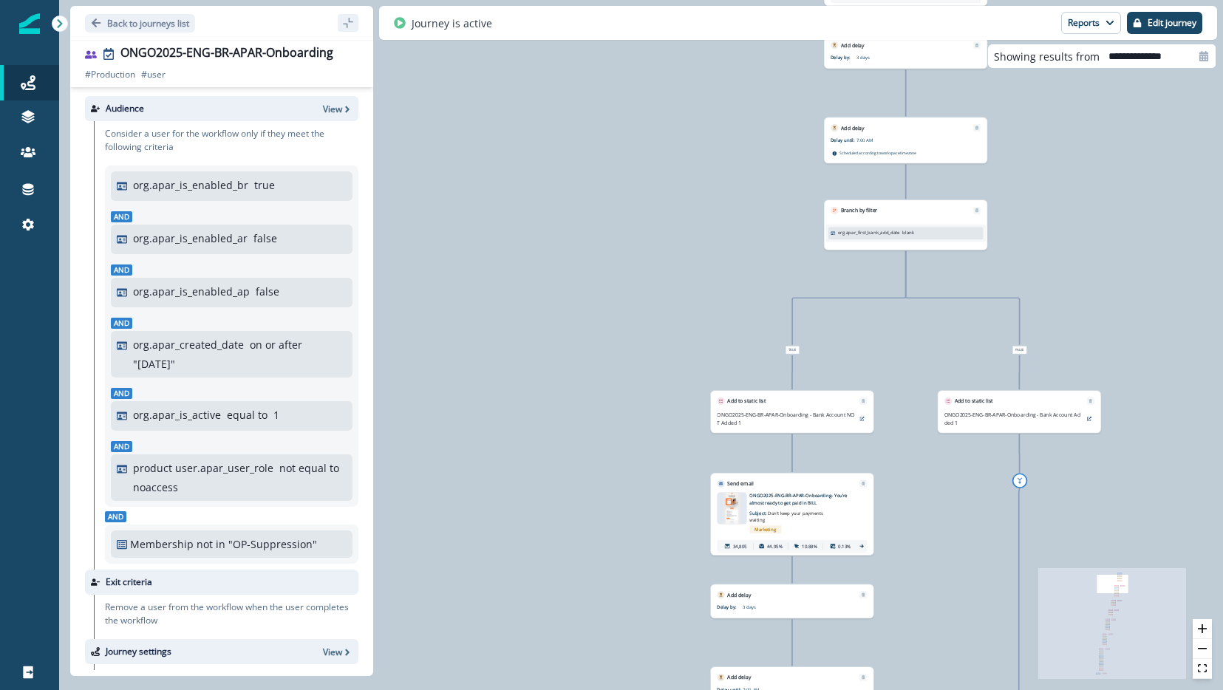
drag, startPoint x: 1117, startPoint y: 299, endPoint x: 1078, endPoint y: 469, distance: 174.5
click at [1078, 469] on div "113,130 users have entered the journey Send email Email asset changed, journey …" at bounding box center [641, 345] width 1164 height 690
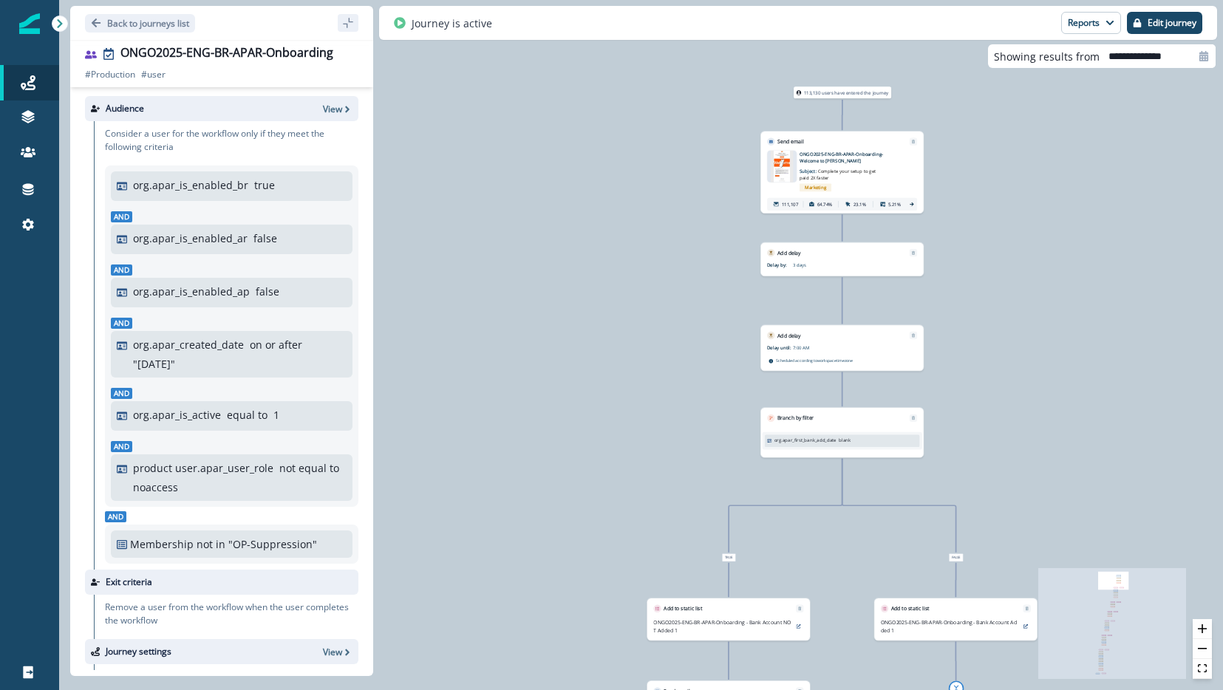
drag, startPoint x: 1125, startPoint y: 302, endPoint x: 1096, endPoint y: 305, distance: 29.0
click at [1096, 305] on div "113,130 users have entered the journey Send email Email asset changed, journey …" at bounding box center [641, 345] width 1164 height 690
click at [1196, 627] on button "zoom in" at bounding box center [1202, 629] width 19 height 20
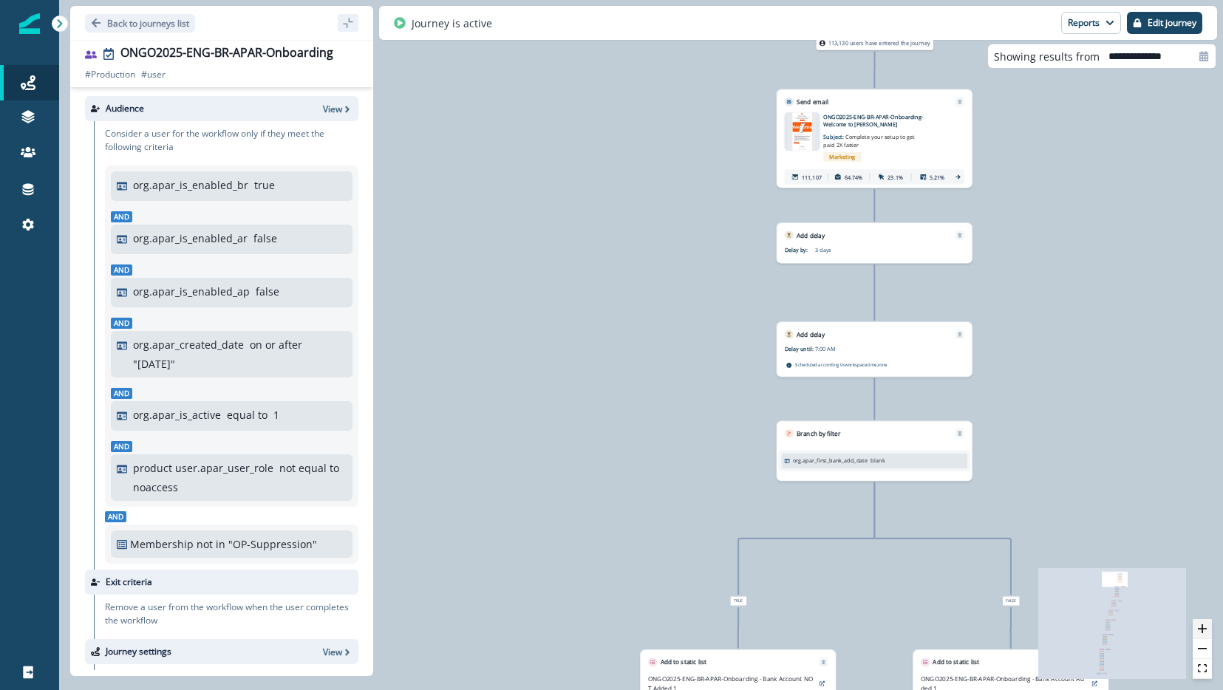
click at [1196, 627] on button "zoom in" at bounding box center [1202, 629] width 19 height 20
click at [1198, 625] on icon "zoom in" at bounding box center [1202, 629] width 9 height 9
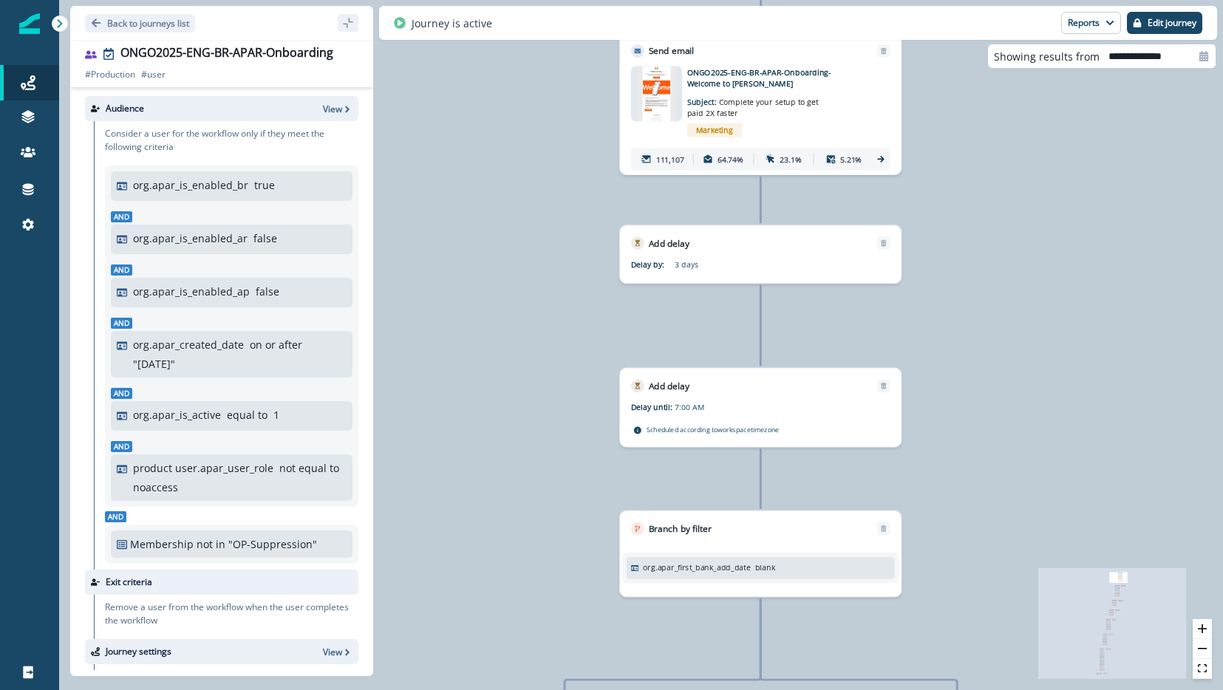
drag, startPoint x: 702, startPoint y: 217, endPoint x: 567, endPoint y: 272, distance: 145.9
click at [567, 272] on div "113,130 users have entered the journey Send email Email asset changed, journey …" at bounding box center [641, 345] width 1164 height 690
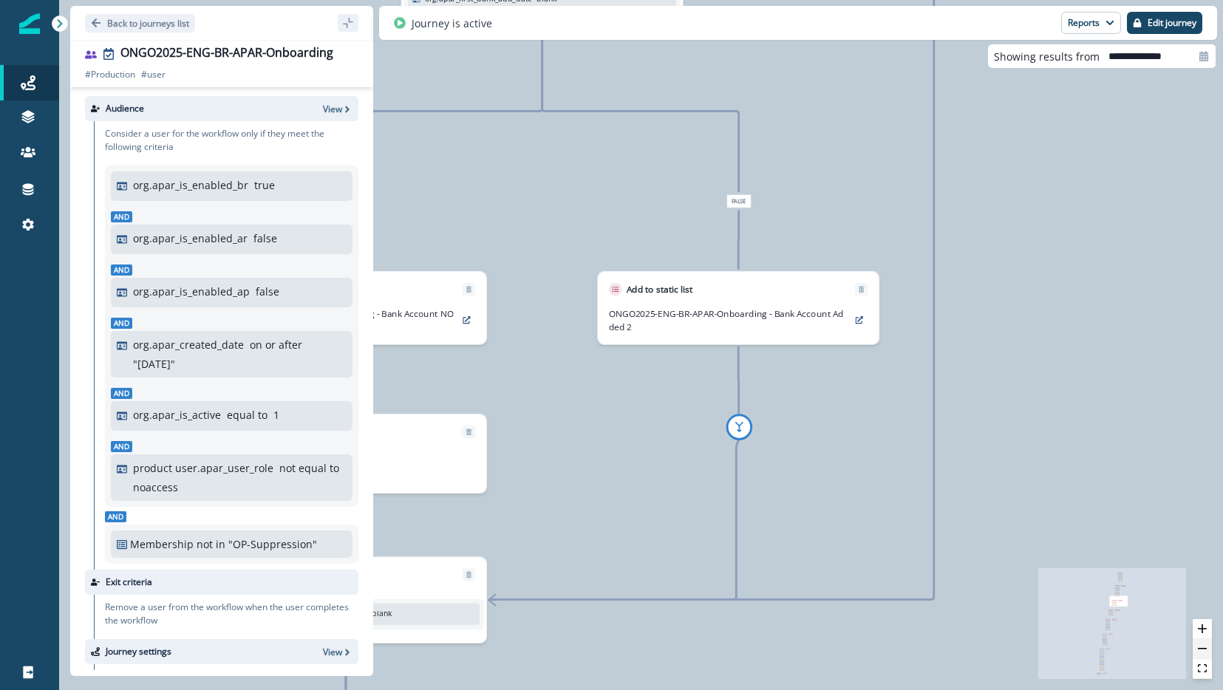
click at [1203, 654] on button "zoom out" at bounding box center [1202, 649] width 19 height 20
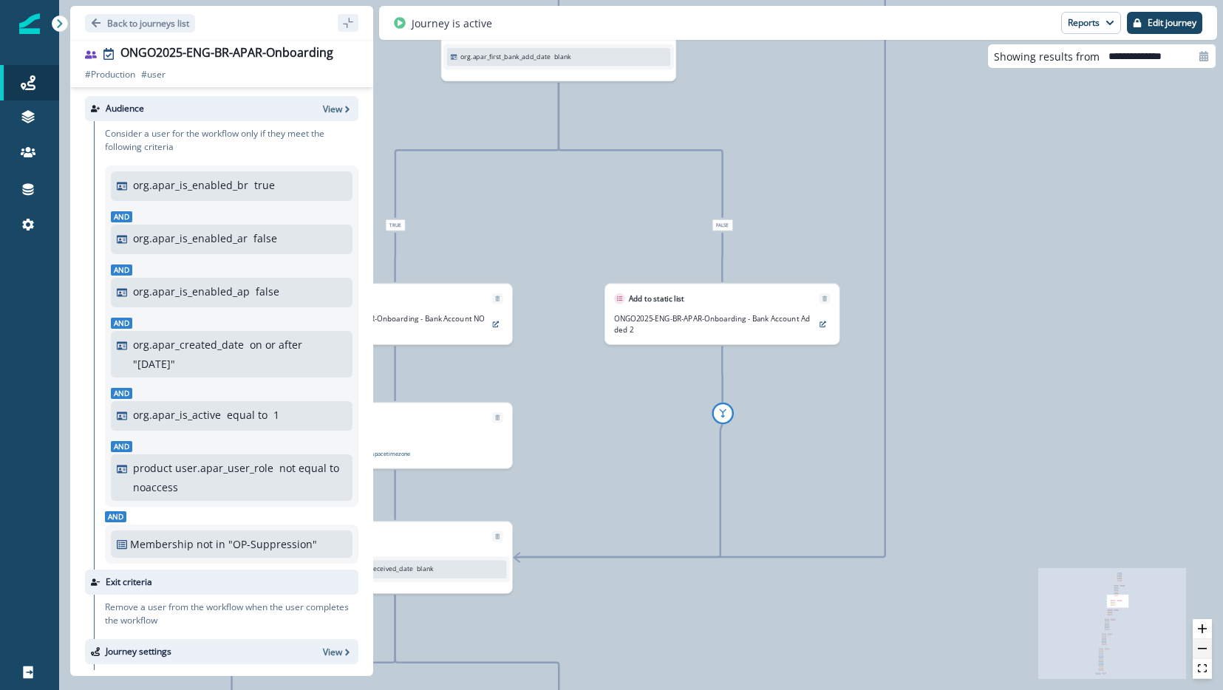
click at [1202, 651] on button "zoom out" at bounding box center [1202, 649] width 19 height 20
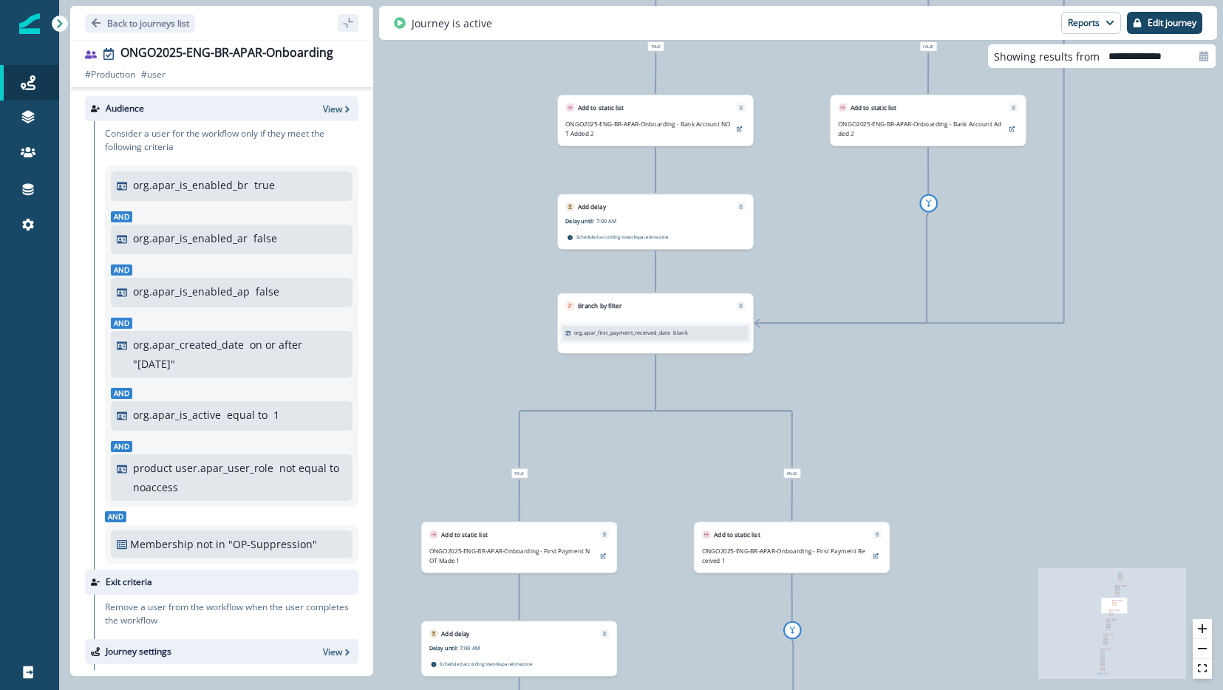
drag, startPoint x: 823, startPoint y: 458, endPoint x: 1032, endPoint y: 251, distance: 293.2
click at [1032, 251] on div "113,130 users have entered the journey Send email Email asset changed, journey …" at bounding box center [641, 345] width 1164 height 690
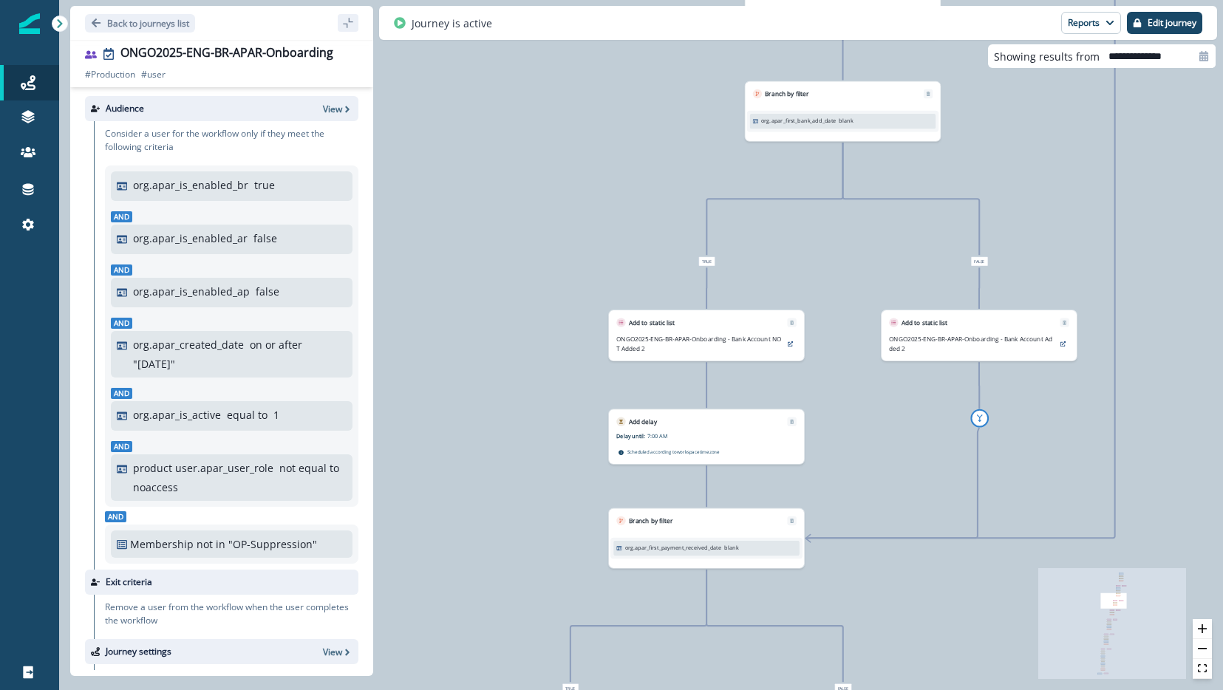
drag, startPoint x: 1002, startPoint y: 330, endPoint x: 1057, endPoint y: 488, distance: 166.9
click at [1066, 608] on div "113,130 users have entered the journey Send email Email asset changed, journey …" at bounding box center [641, 345] width 1164 height 690
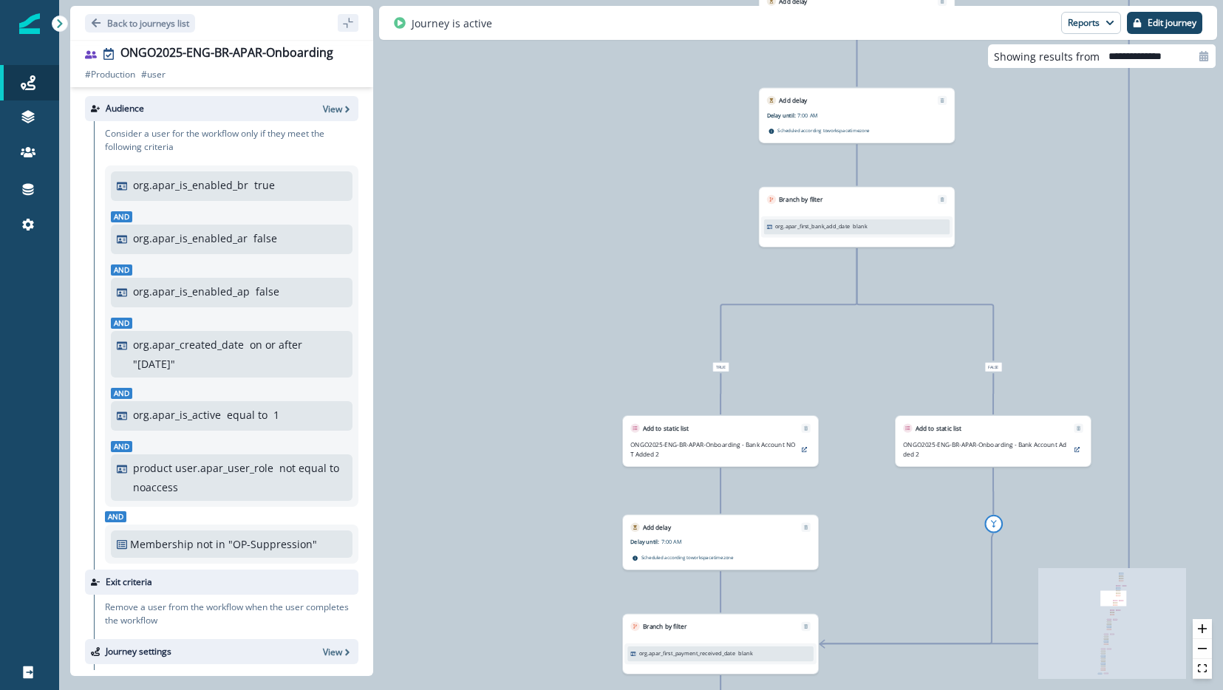
drag, startPoint x: 1008, startPoint y: 227, endPoint x: 940, endPoint y: 558, distance: 338.1
click at [940, 558] on div "113,130 users have entered the journey Send email Email asset changed, journey …" at bounding box center [641, 345] width 1164 height 690
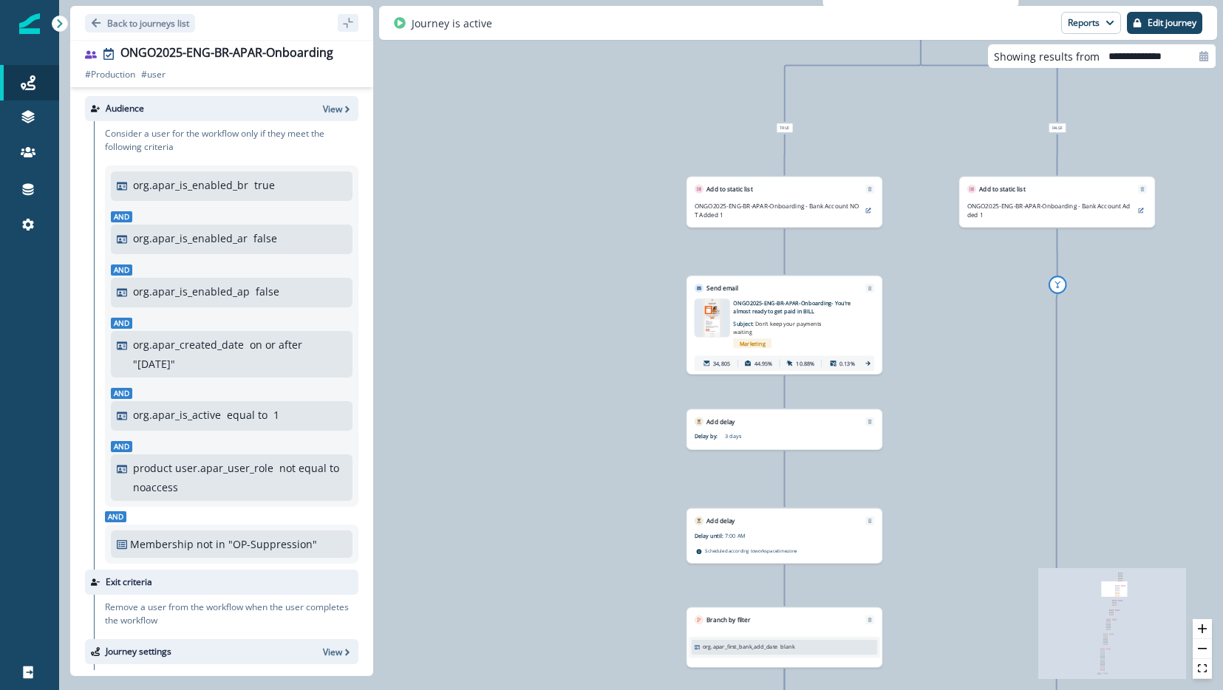
click at [971, 378] on div "113,130 users have entered the journey Send email Email asset changed, journey …" at bounding box center [641, 345] width 1164 height 690
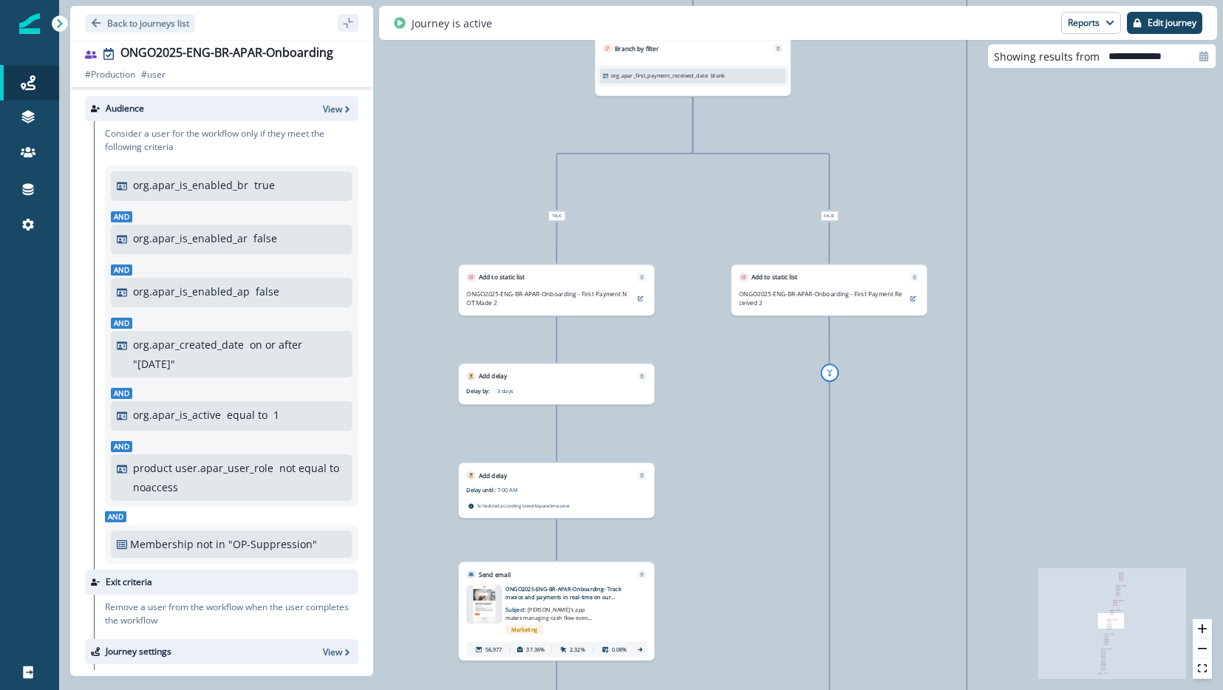
drag, startPoint x: 806, startPoint y: 461, endPoint x: 987, endPoint y: 429, distance: 183.9
click at [987, 429] on div "113,130 users have entered the journey Send email Email asset changed, journey …" at bounding box center [641, 345] width 1164 height 690
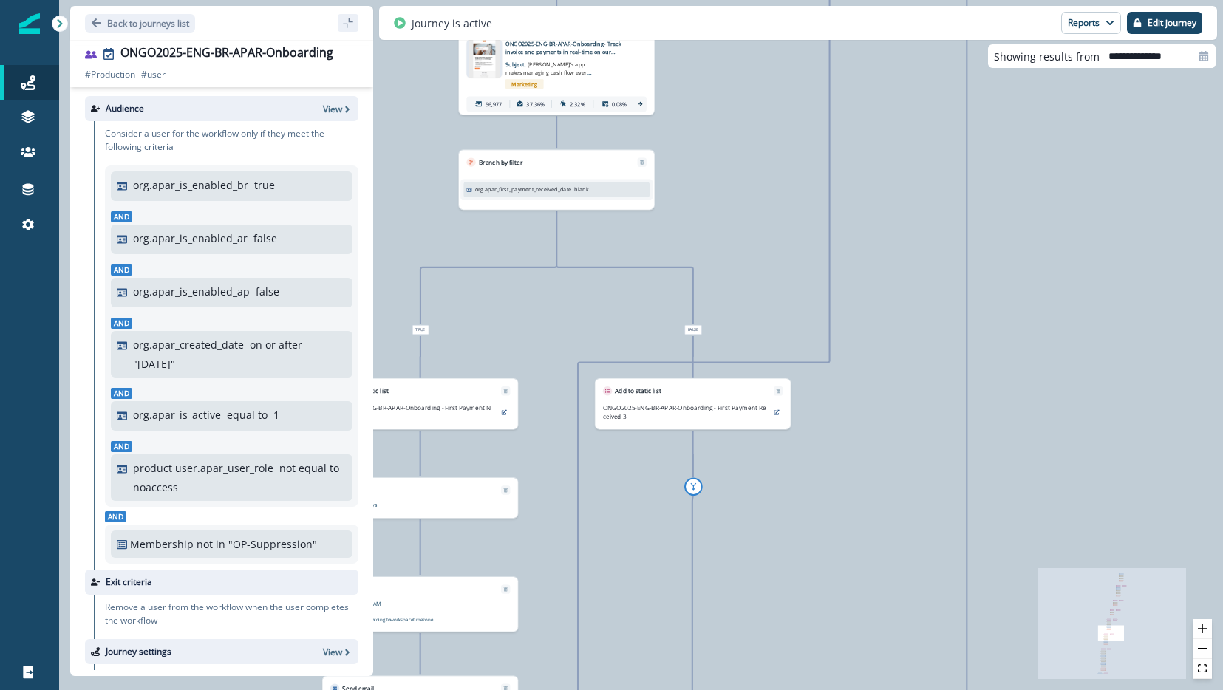
drag, startPoint x: 500, startPoint y: 421, endPoint x: 749, endPoint y: 420, distance: 249.1
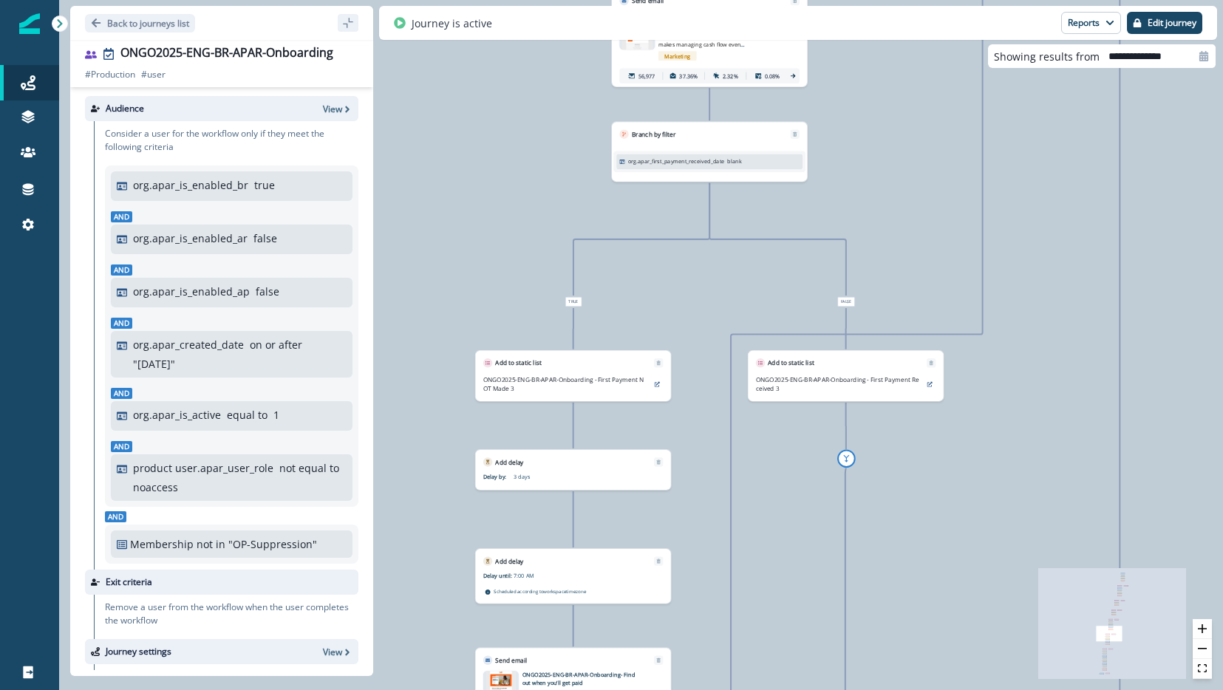
drag, startPoint x: 740, startPoint y: 483, endPoint x: 893, endPoint y: 455, distance: 155.6
click at [893, 455] on div at bounding box center [845, 458] width 95 height 18
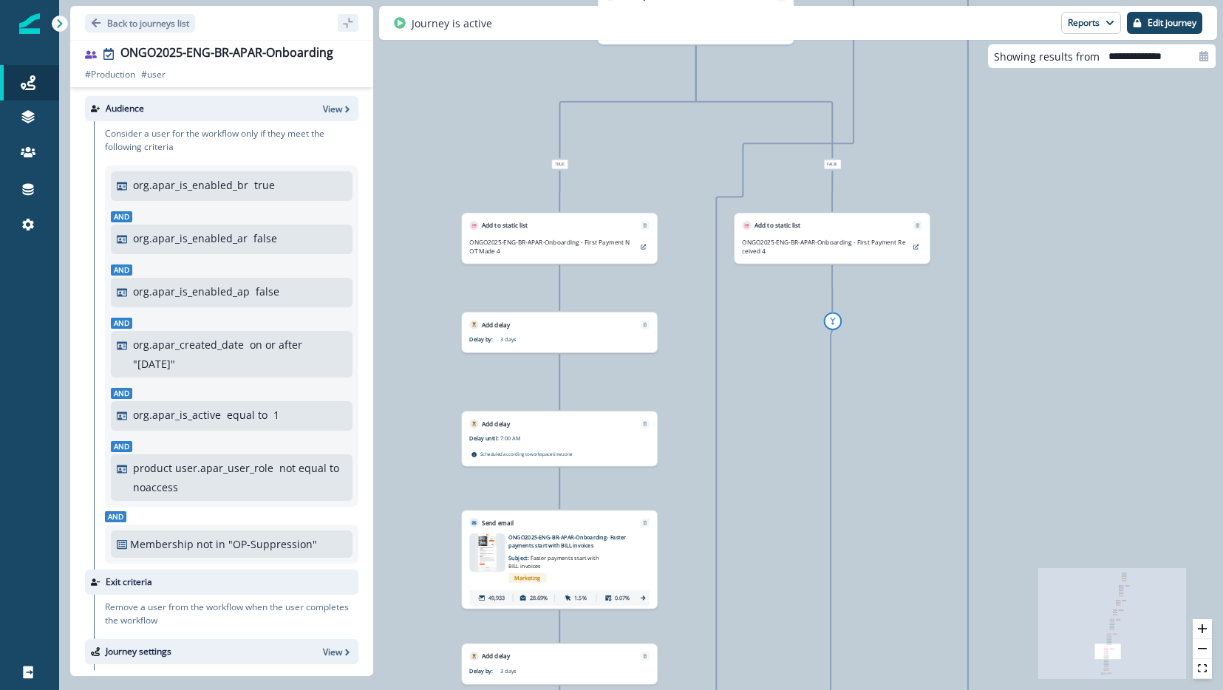
drag, startPoint x: 670, startPoint y: 513, endPoint x: 804, endPoint y: 478, distance: 139.0
click at [804, 478] on div "113,130 users have entered the journey Send email Email asset changed, journey …" at bounding box center [641, 345] width 1164 height 690
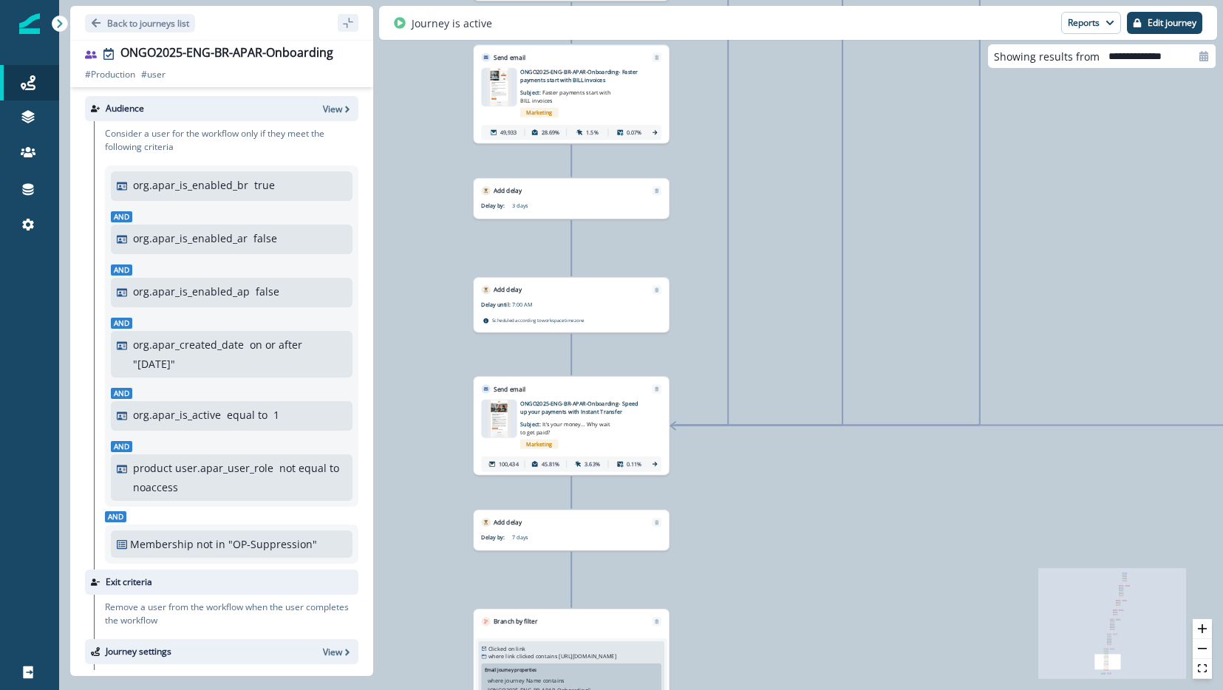
click at [503, 421] on img at bounding box center [500, 419] width 24 height 38
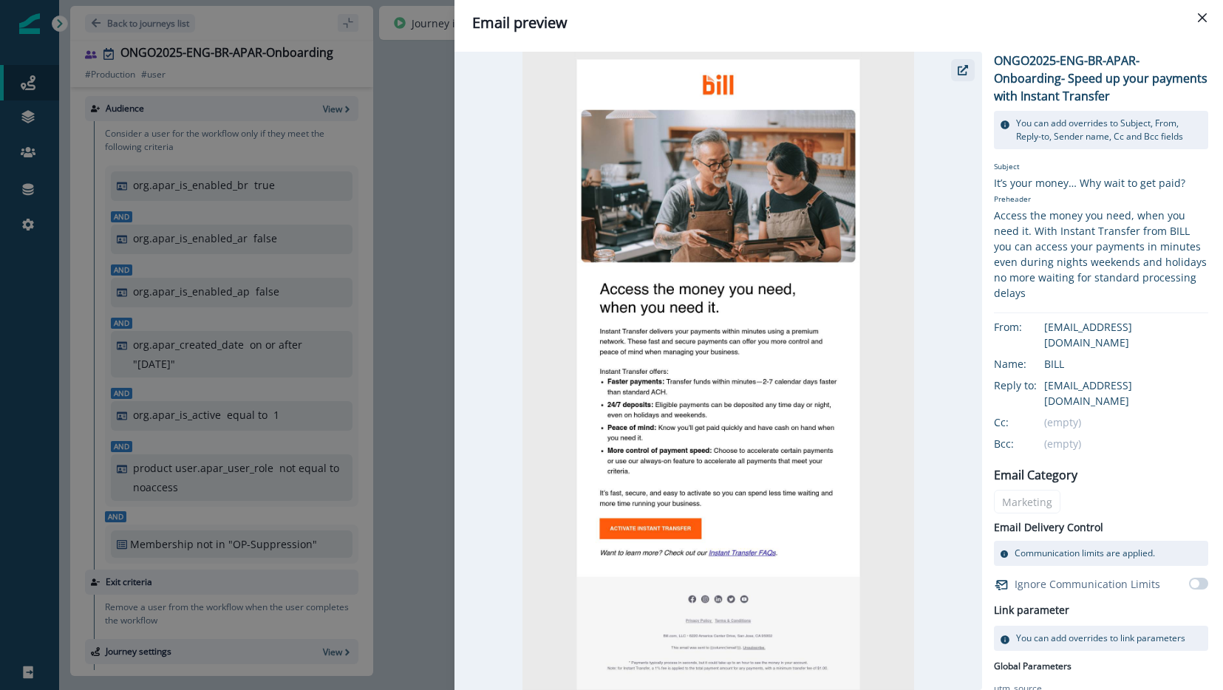
click at [968, 72] on icon "button" at bounding box center [963, 70] width 10 height 10
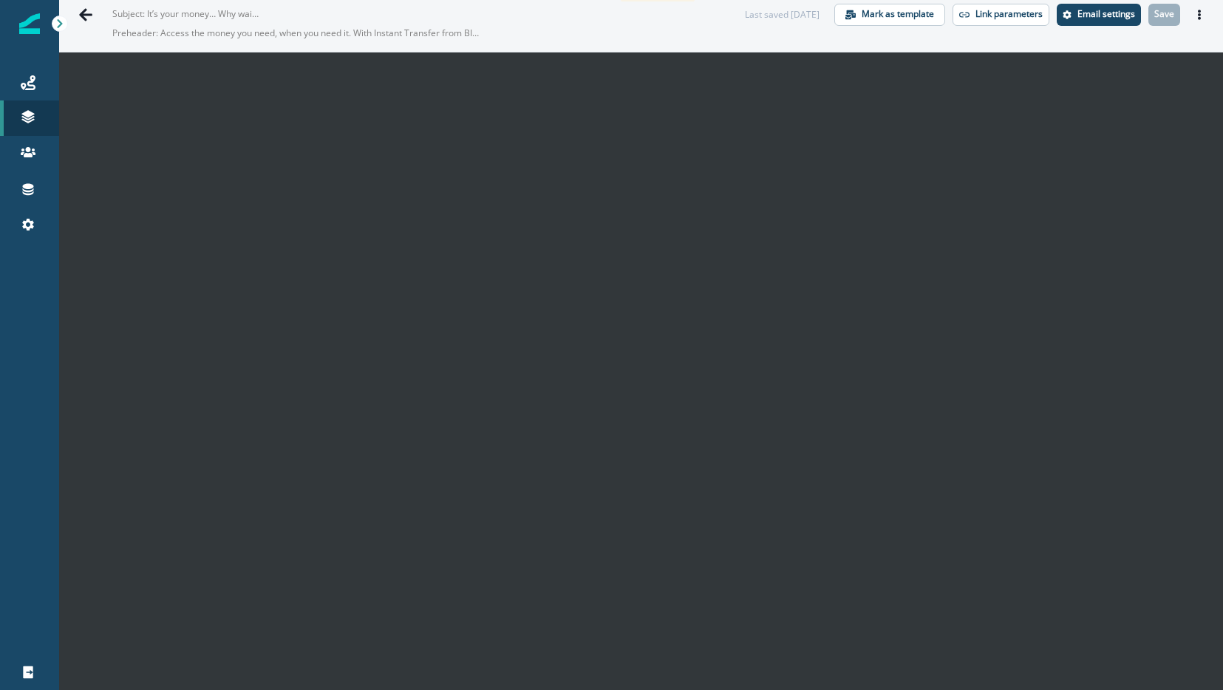
scroll to position [24, 0]
click at [90, 11] on icon "Go back" at bounding box center [85, 14] width 15 height 15
